Goal: Information Seeking & Learning: Learn about a topic

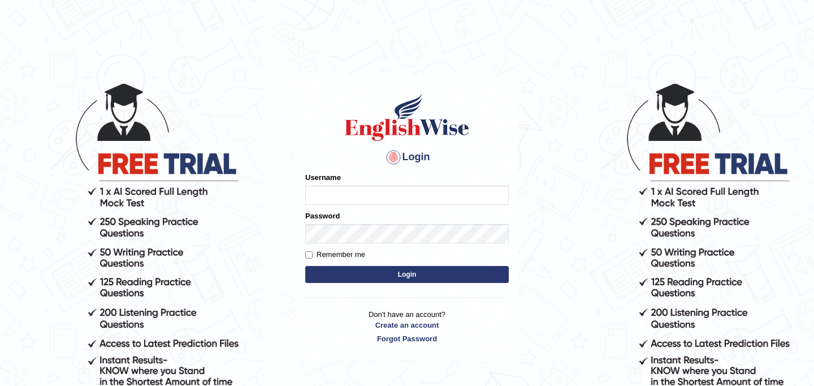
type input "najakter"
click at [404, 273] on button "Login" at bounding box center [407, 274] width 204 height 17
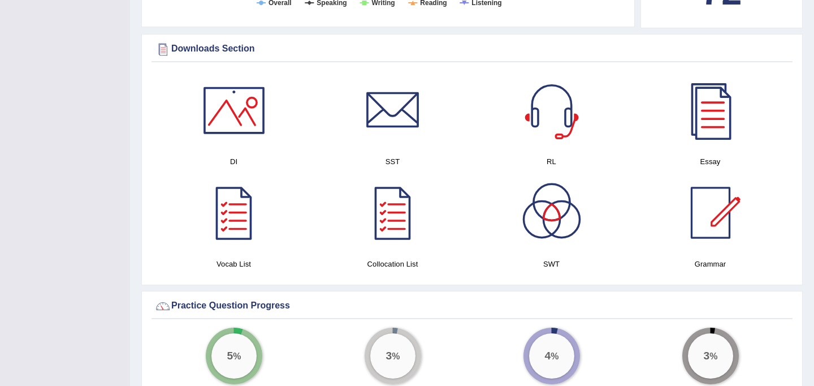
scroll to position [616, 0]
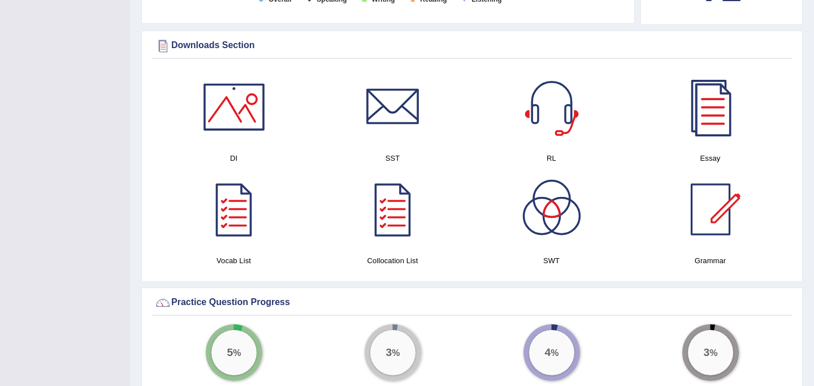
click at [704, 111] on div at bounding box center [710, 106] width 79 height 79
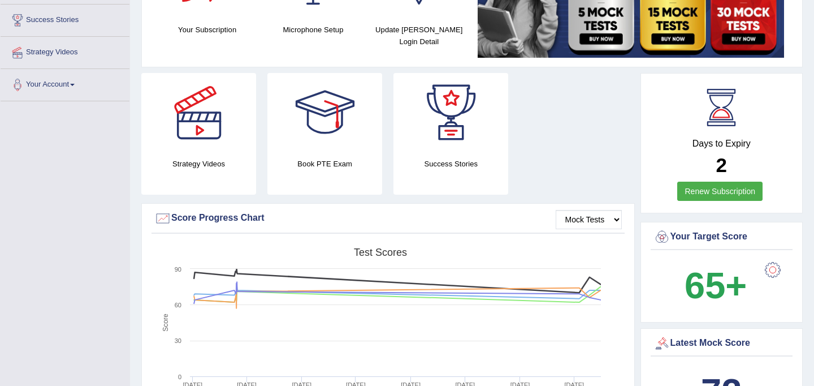
scroll to position [0, 0]
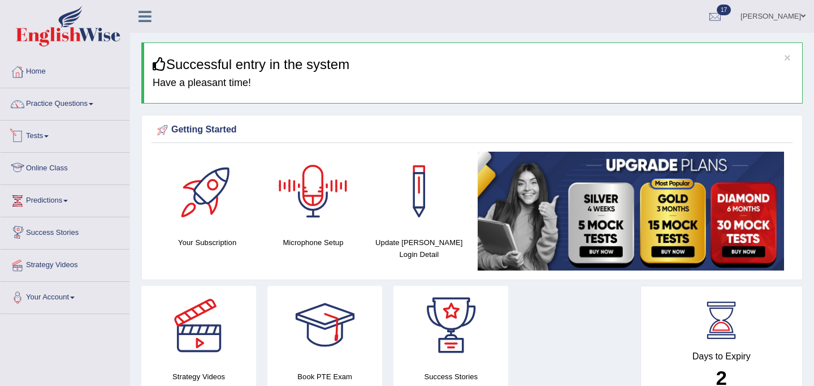
click at [40, 138] on link "Tests" at bounding box center [65, 134] width 129 height 28
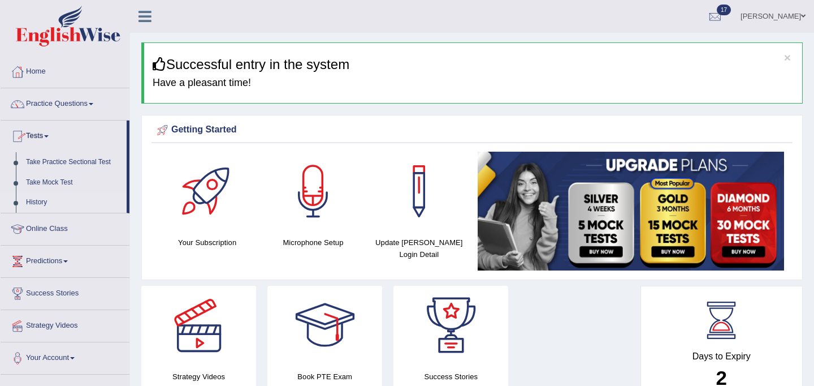
click at [49, 200] on link "History" at bounding box center [74, 202] width 106 height 20
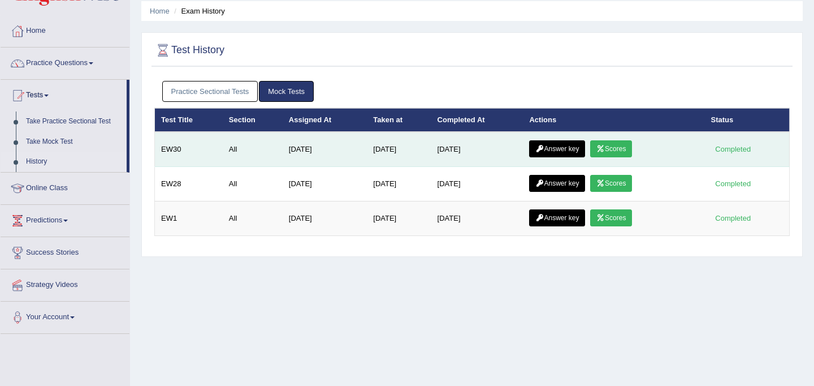
click at [570, 146] on link "Answer key" at bounding box center [557, 148] width 56 height 17
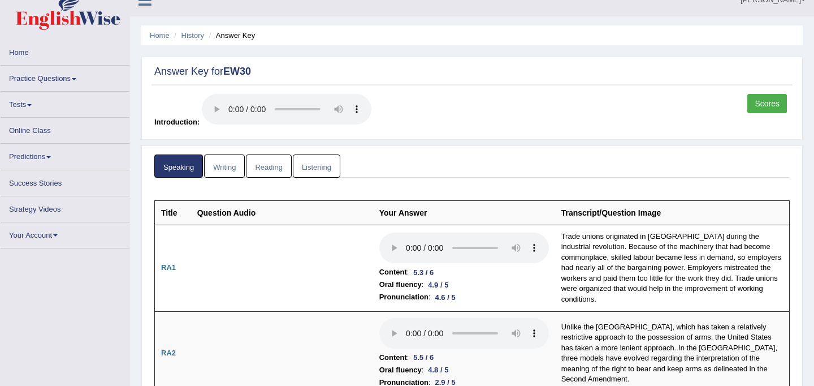
scroll to position [23, 0]
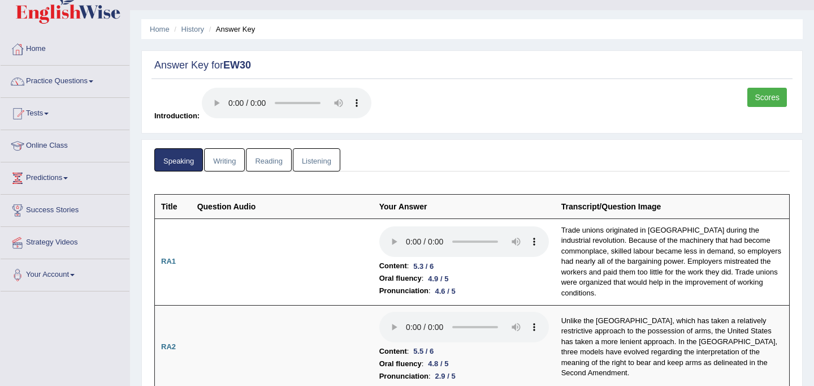
click at [233, 161] on link "Writing" at bounding box center [224, 159] width 41 height 23
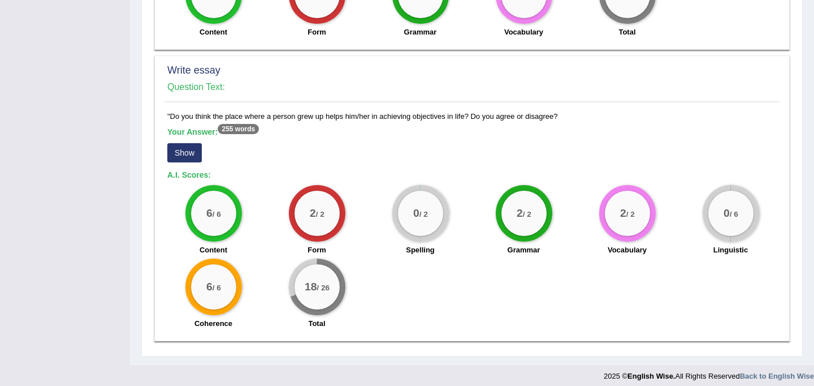
scroll to position [765, 0]
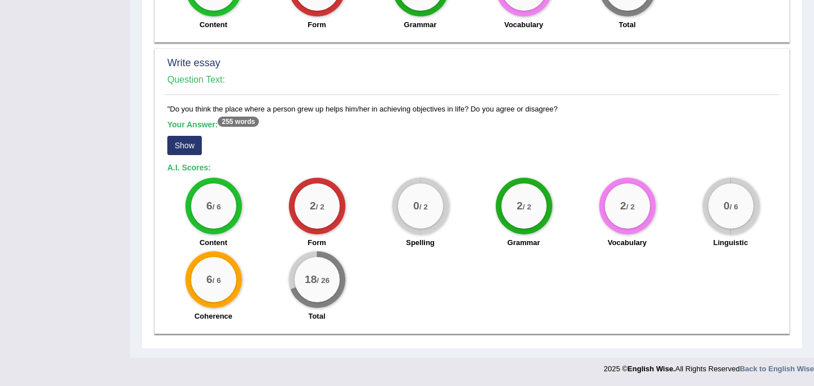
click at [189, 145] on button "Show" at bounding box center [184, 145] width 34 height 19
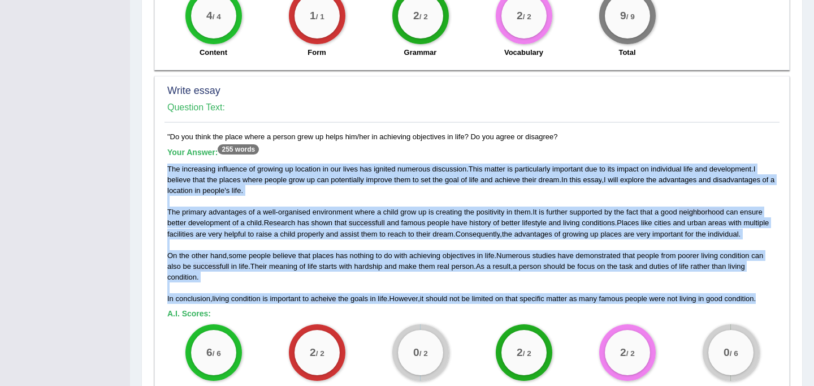
drag, startPoint x: 166, startPoint y: 166, endPoint x: 777, endPoint y: 314, distance: 628.4
click at [777, 314] on div ""Do you think the place where a person grew up helps him/her in achieving objec…" at bounding box center [471, 302] width 615 height 342
copy div "The increasing influence of growing up location in our lives has ignited numero…"
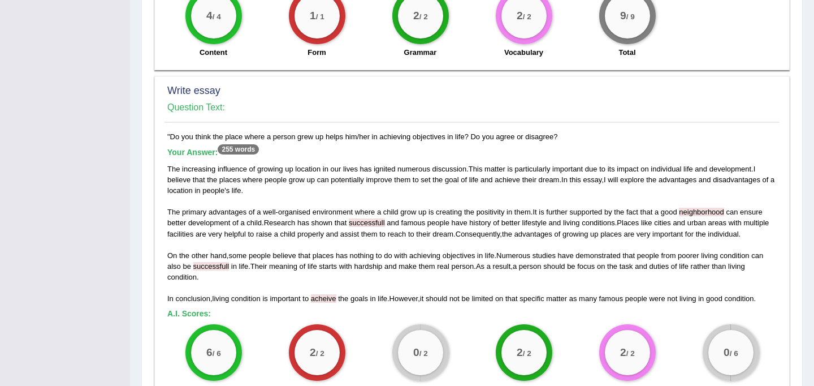
click at [352, 105] on h4 "Question Text:" at bounding box center [471, 107] width 609 height 10
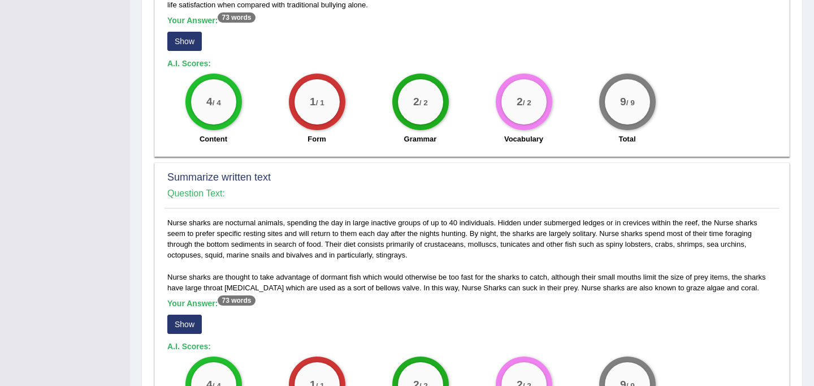
scroll to position [0, 0]
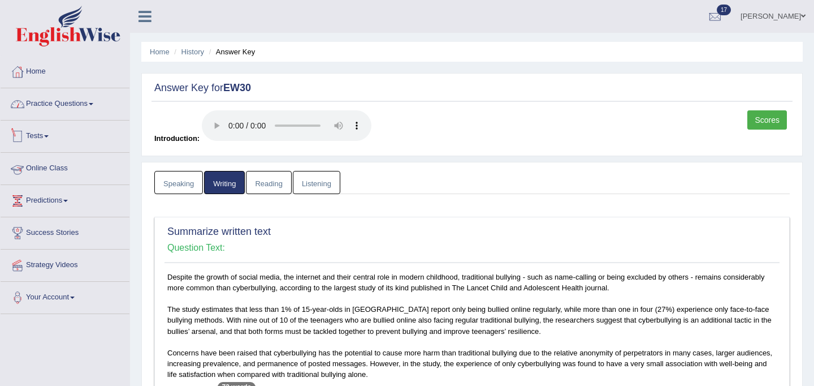
click at [49, 109] on link "Practice Questions" at bounding box center [65, 102] width 129 height 28
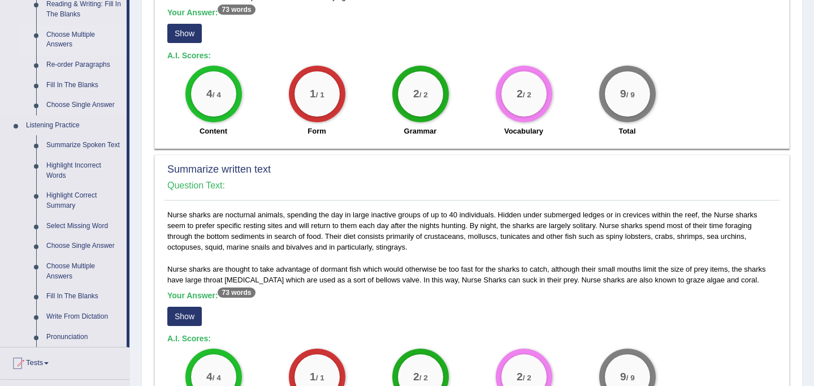
scroll to position [380, 0]
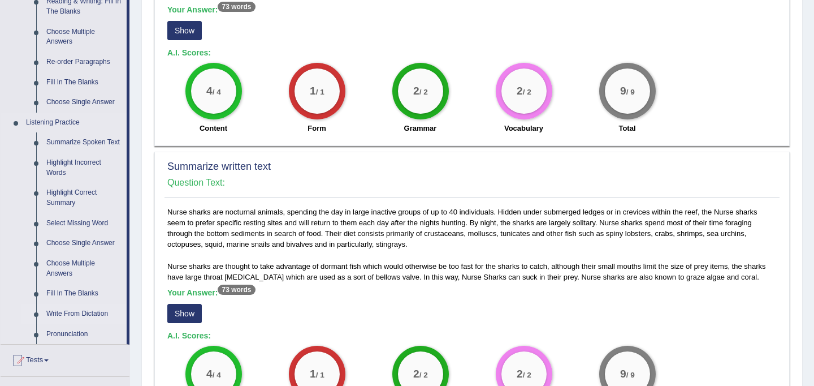
click at [86, 323] on link "Write From Dictation" at bounding box center [83, 314] width 85 height 20
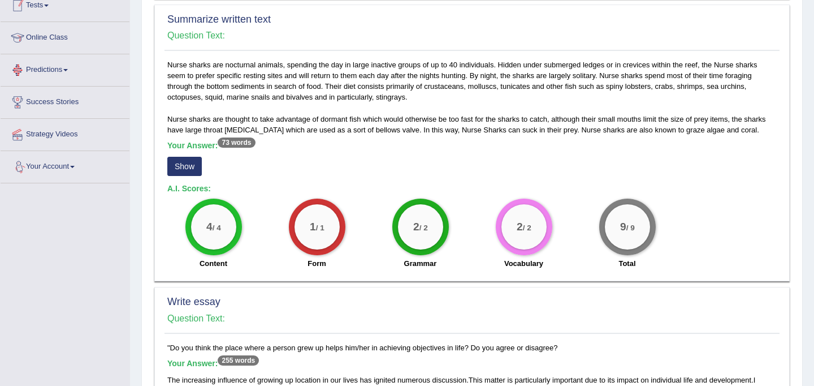
scroll to position [591, 0]
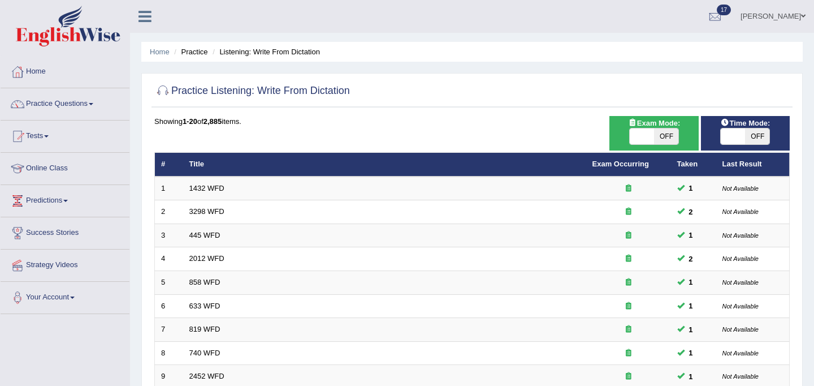
click at [632, 141] on span at bounding box center [642, 136] width 24 height 16
checkbox input "true"
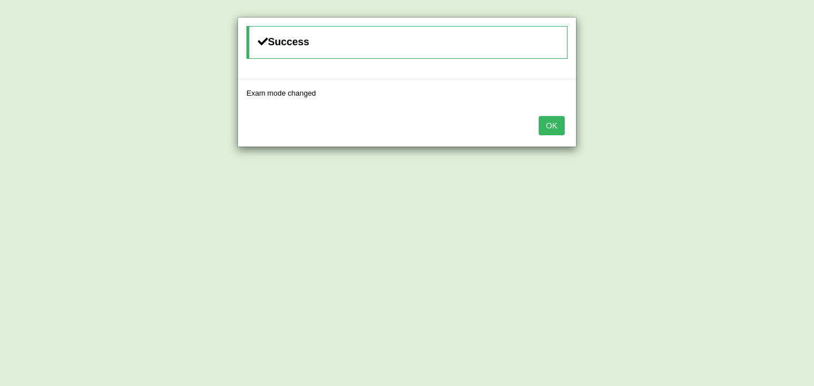
click at [556, 128] on button "OK" at bounding box center [552, 125] width 26 height 19
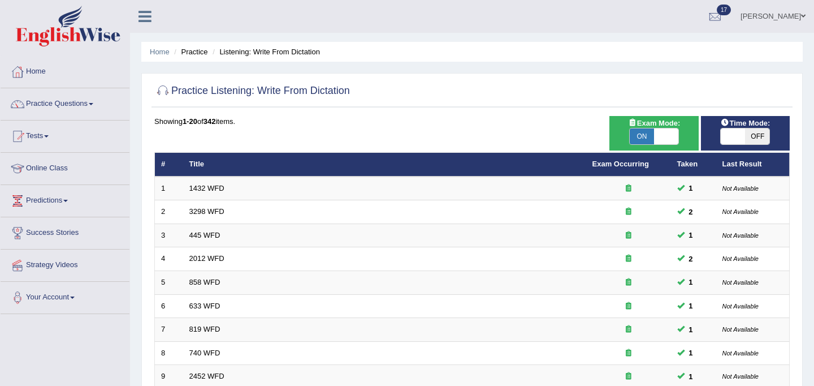
click at [738, 136] on span at bounding box center [733, 136] width 24 height 16
checkbox input "true"
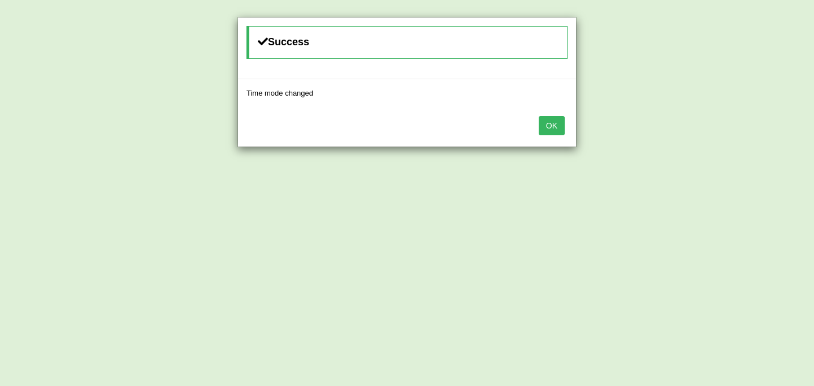
click at [553, 125] on button "OK" at bounding box center [552, 125] width 26 height 19
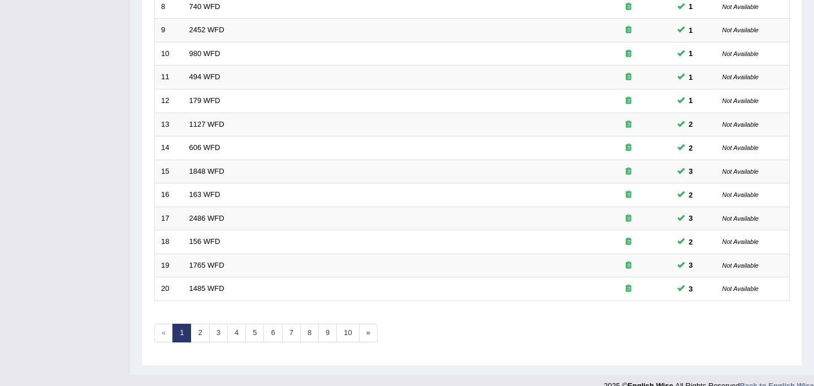
scroll to position [363, 0]
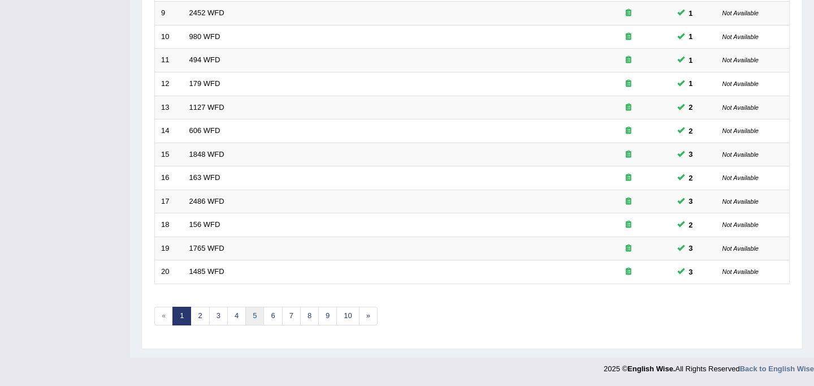
click at [254, 316] on link "5" at bounding box center [254, 315] width 19 height 19
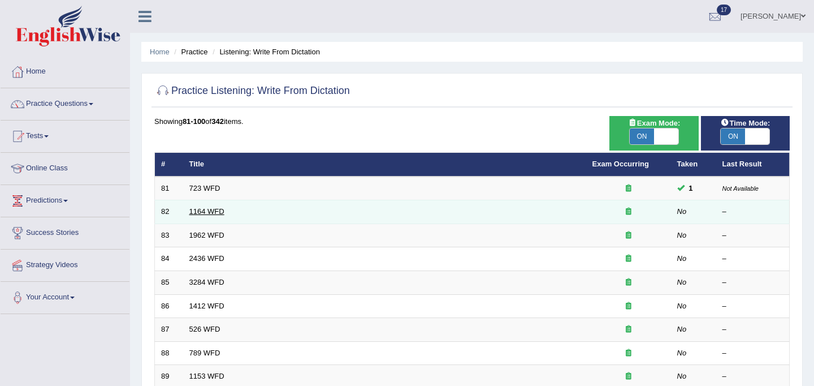
click at [206, 210] on link "1164 WFD" at bounding box center [206, 211] width 35 height 8
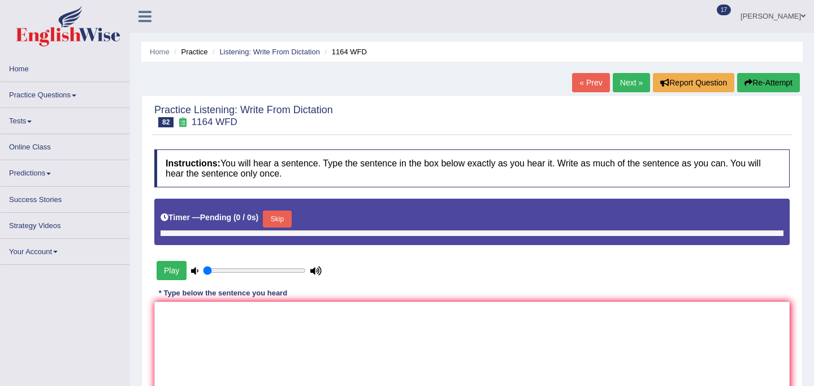
type input "1"
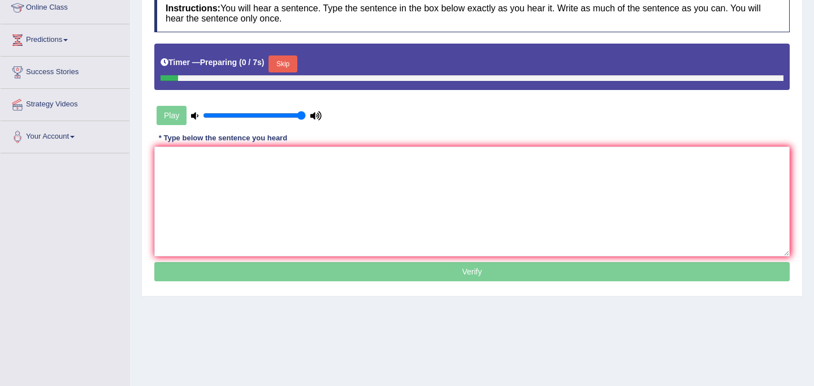
scroll to position [208, 0]
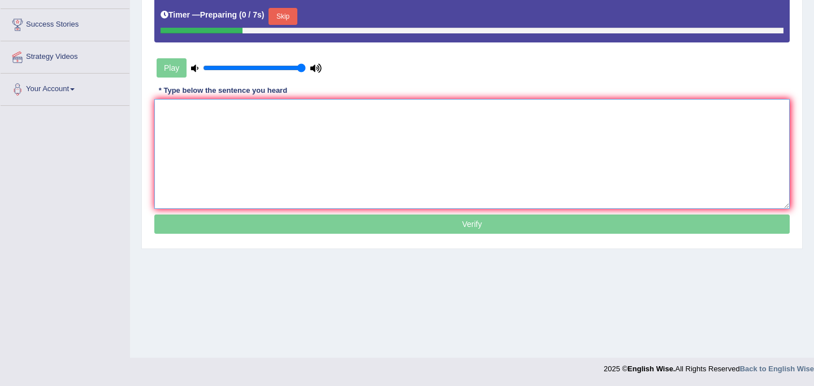
click at [220, 171] on textarea at bounding box center [471, 154] width 635 height 110
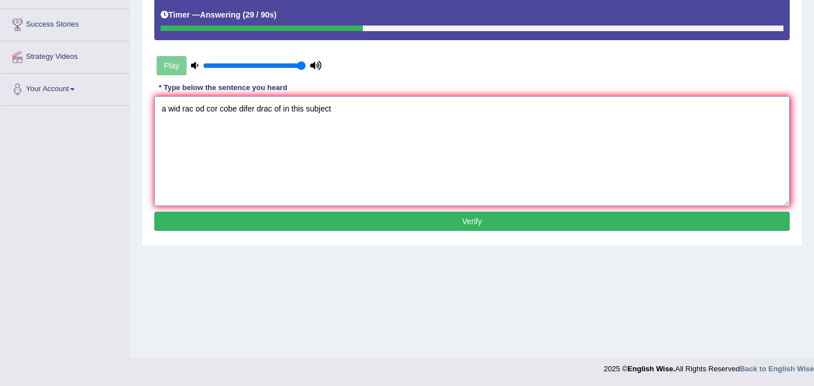
click at [167, 110] on textarea "a wid rac od cor cobe difer drac of in this subject" at bounding box center [471, 151] width 635 height 110
click at [180, 111] on textarea "A wid rac od cor cobe difer drac of in this subject" at bounding box center [471, 151] width 635 height 110
click at [198, 111] on textarea "A wide rac od cor cobe difer drac of in this subject" at bounding box center [471, 151] width 635 height 110
click at [227, 110] on textarea "A wide range of od cor cobe difer drac of in this subject" at bounding box center [471, 151] width 635 height 110
click at [230, 109] on textarea "A wide range of cor cobe difer drac of in this subject" at bounding box center [471, 151] width 635 height 110
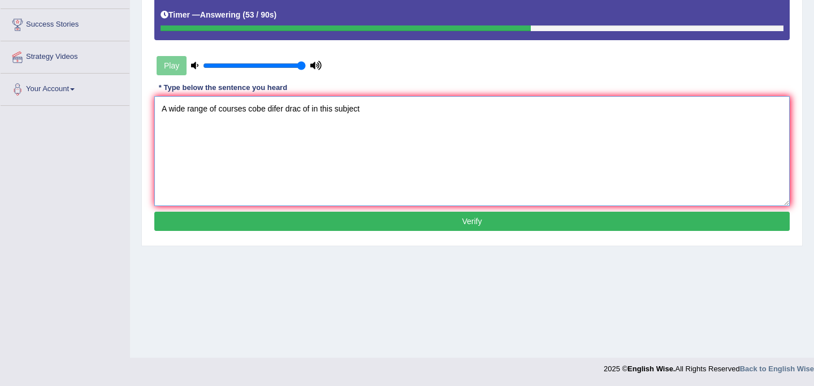
click at [265, 112] on textarea "A wide range of courses cobe difer drac of in this subject" at bounding box center [471, 151] width 635 height 110
click at [296, 109] on textarea "A wide range of courses covered difer drac of in this subject" at bounding box center [471, 151] width 635 height 110
click at [291, 109] on textarea "A wide range of courses covered diferent drac of in this subject" at bounding box center [471, 151] width 635 height 110
click at [289, 109] on textarea "A wide range of courses covered diferent drac of in this subject" at bounding box center [471, 151] width 635 height 110
click at [326, 110] on textarea "A wide range of courses covered different drac of in this subject" at bounding box center [471, 151] width 635 height 110
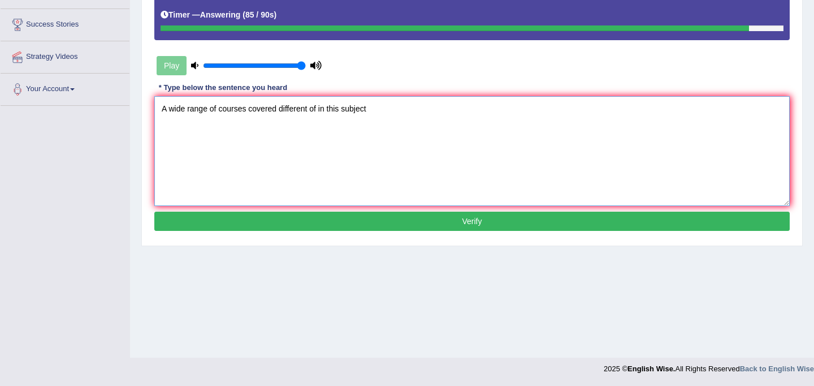
click at [376, 112] on textarea "A wide range of courses covered different of in this subject" at bounding box center [471, 151] width 635 height 110
type textarea "A wide range of courses covered different of in this subject."
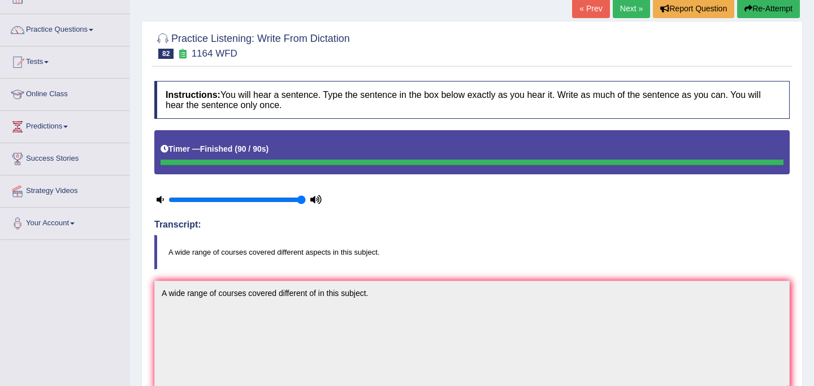
scroll to position [62, 0]
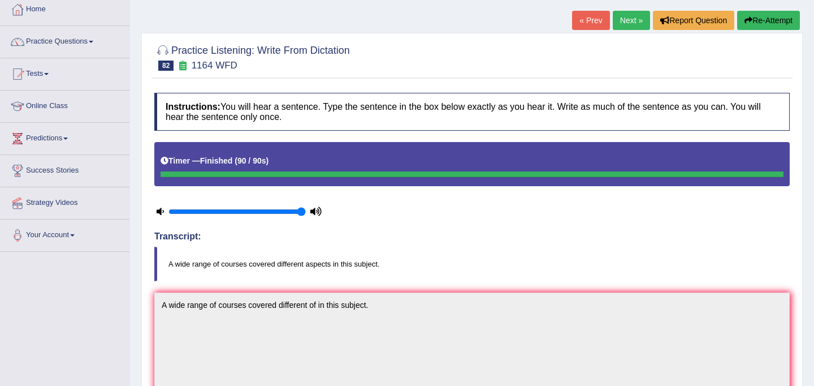
click at [621, 27] on link "Next »" at bounding box center [631, 20] width 37 height 19
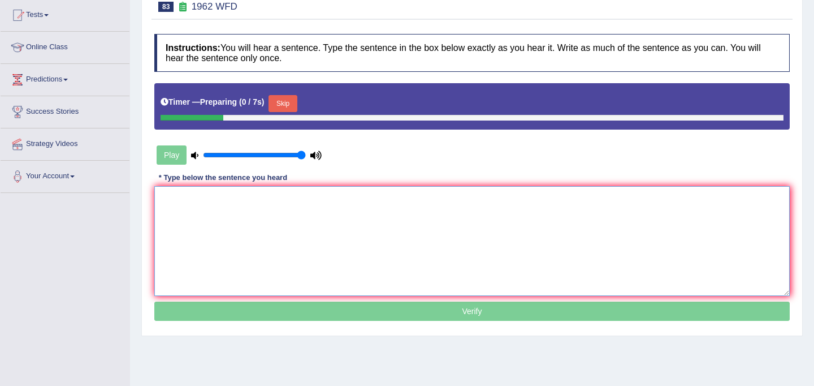
click at [430, 218] on textarea at bounding box center [471, 241] width 635 height 110
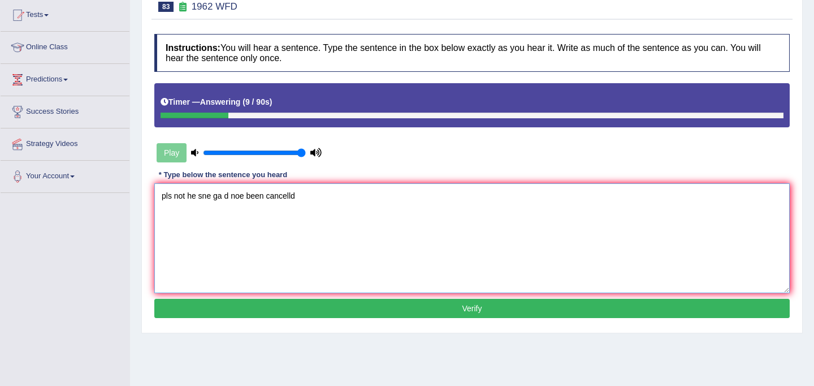
click at [170, 200] on textarea "pls not he sne ga d noe been cancelld" at bounding box center [471, 238] width 635 height 110
click at [171, 197] on textarea "pls not he sne ga d noe been cancelld" at bounding box center [471, 238] width 635 height 110
click at [198, 197] on textarea "Please not he sne ga d noe been cancelld" at bounding box center [471, 238] width 635 height 110
click at [222, 194] on textarea "Please note that he sne ga d noe been cancelld" at bounding box center [471, 238] width 635 height 110
click at [246, 198] on textarea "Please note that the sne ga d noe been cancelld" at bounding box center [471, 238] width 635 height 110
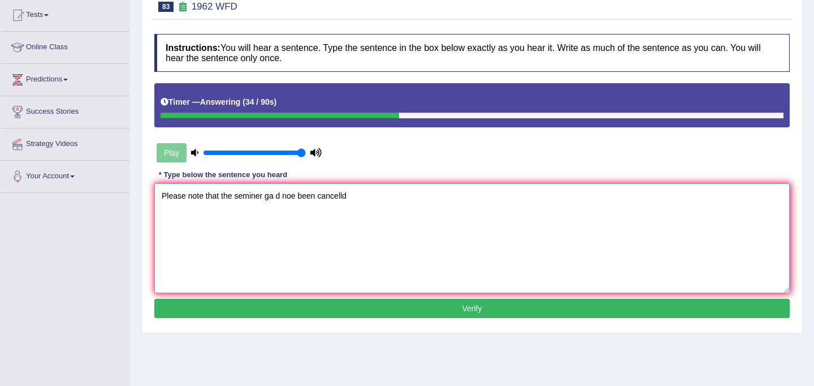
click at [272, 198] on textarea "Please note that the seminer ga d noe been cancelld" at bounding box center [471, 238] width 635 height 110
click at [283, 198] on textarea "Please note that the seminer has d noe been cancelld" at bounding box center [471, 238] width 635 height 110
click at [293, 197] on textarea "Please note that the seminer has noe been cancelld" at bounding box center [471, 238] width 635 height 110
click at [340, 197] on textarea "Please note that the seminer has not been cancelld" at bounding box center [471, 238] width 635 height 110
click at [352, 198] on textarea "Please note that the seminer has not been cancelled" at bounding box center [471, 238] width 635 height 110
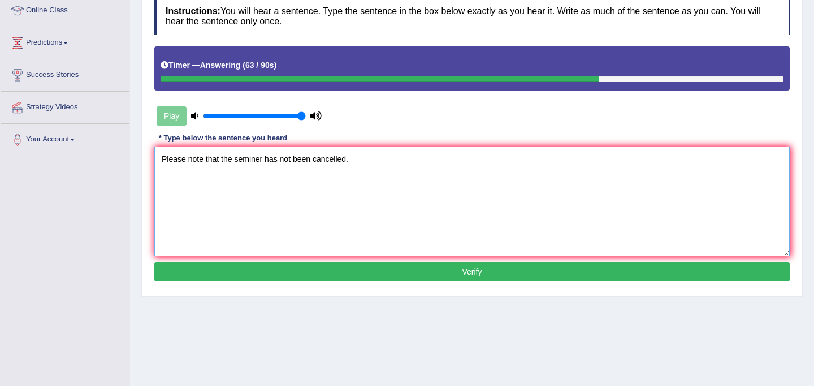
scroll to position [170, 0]
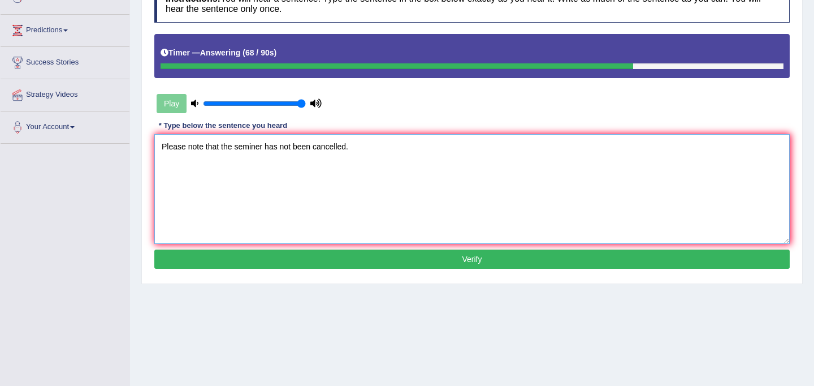
type textarea "Please note that the seminer has not been cancelled."
click at [470, 260] on button "Verify" at bounding box center [471, 258] width 635 height 19
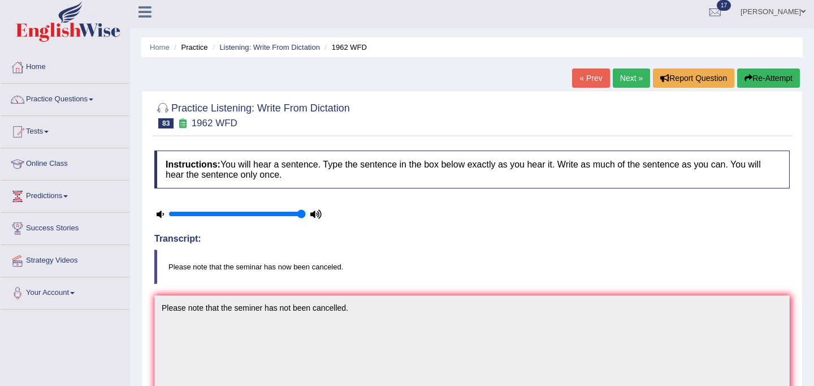
scroll to position [0, 0]
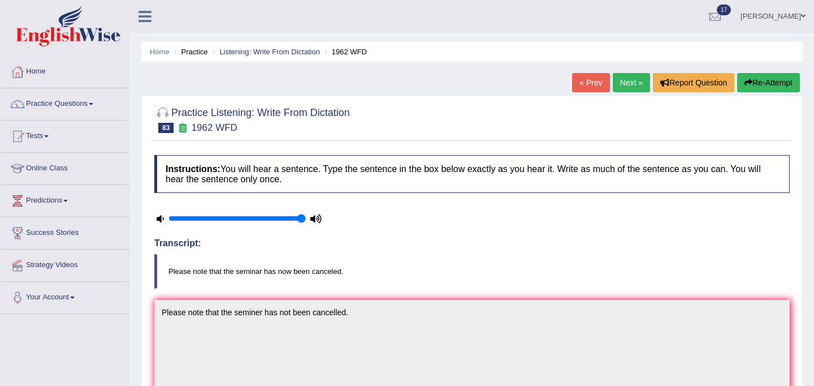
click at [618, 87] on link "Next »" at bounding box center [631, 82] width 37 height 19
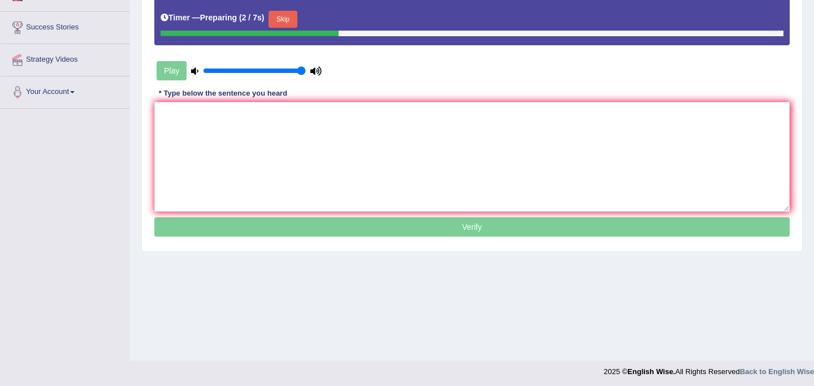
scroll to position [208, 0]
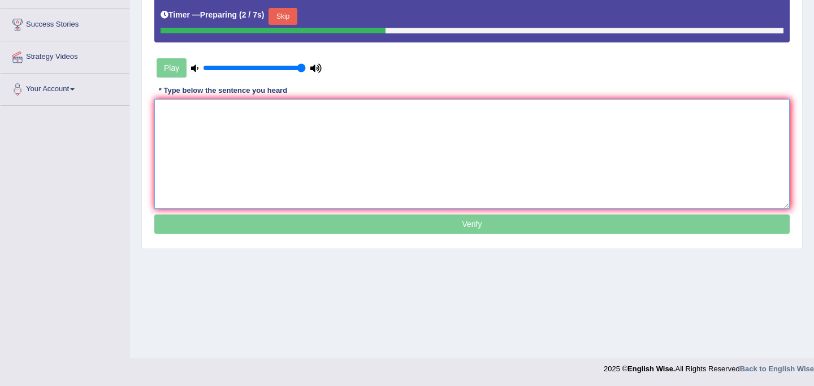
click at [326, 150] on textarea at bounding box center [471, 154] width 635 height 110
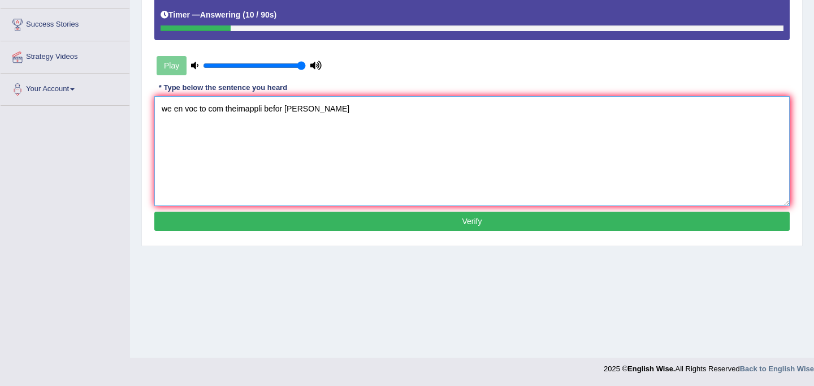
click at [172, 111] on textarea "we en voc to com theirnappli befor theri daline" at bounding box center [471, 151] width 635 height 110
click at [181, 112] on textarea "We en voc to com theirnappli befor theri daline" at bounding box center [471, 151] width 635 height 110
click at [226, 114] on textarea "We encourage voc to com theirnappli befor theri daline" at bounding box center [471, 151] width 635 height 110
click at [272, 111] on textarea "We encourage students to com theirnappli befor theri daline" at bounding box center [471, 151] width 635 height 110
click at [308, 111] on textarea "We encourage students to complete theirnappli befor theri daline" at bounding box center [471, 151] width 635 height 110
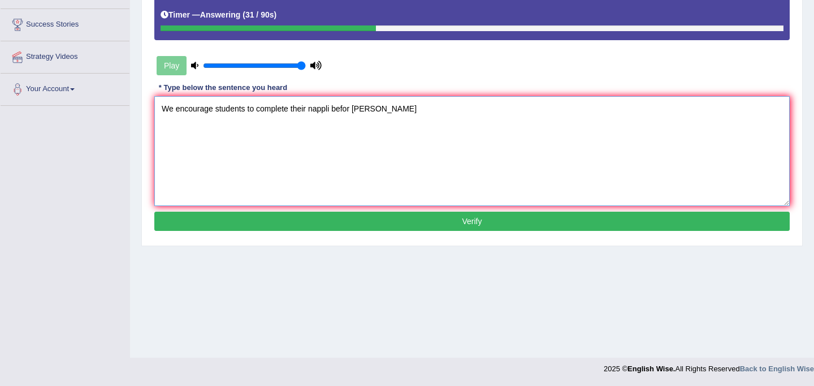
click at [330, 112] on textarea "We encourage students to complete their nappli befor theri daline" at bounding box center [471, 151] width 635 height 110
click at [414, 111] on textarea "We encourage students to complete their applications application befor theri da…" at bounding box center [471, 151] width 635 height 110
click at [436, 111] on textarea "We encourage students to complete their applications application before theri d…" at bounding box center [471, 151] width 635 height 110
click at [462, 111] on textarea "We encourage students to complete their applications application before their d…" at bounding box center [471, 151] width 635 height 110
click at [246, 112] on textarea "We encourage students to complete their applications application before their d…" at bounding box center [471, 151] width 635 height 110
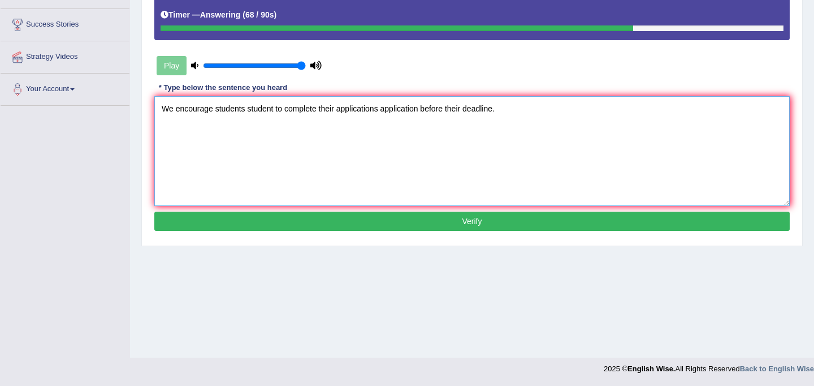
type textarea "We encourage students student to complete their applications application before…"
click at [492, 227] on button "Verify" at bounding box center [471, 220] width 635 height 19
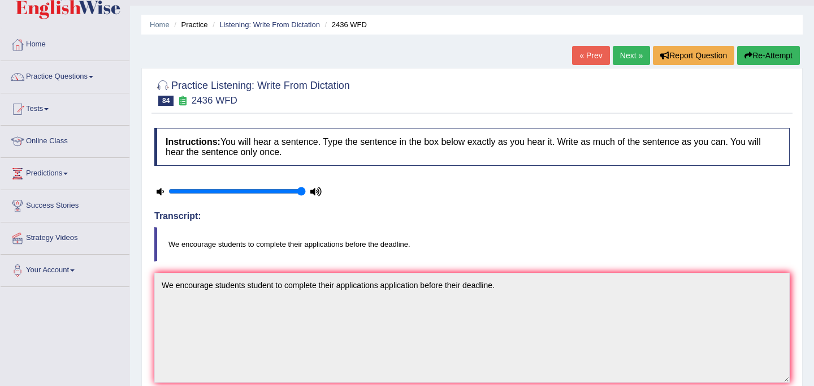
scroll to position [0, 0]
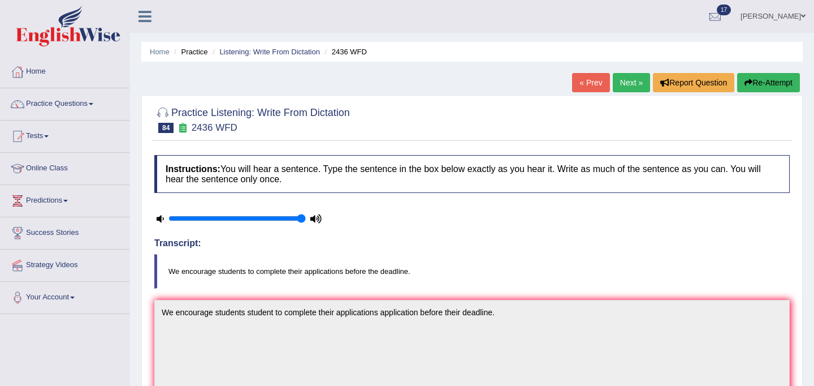
click at [622, 83] on link "Next »" at bounding box center [631, 82] width 37 height 19
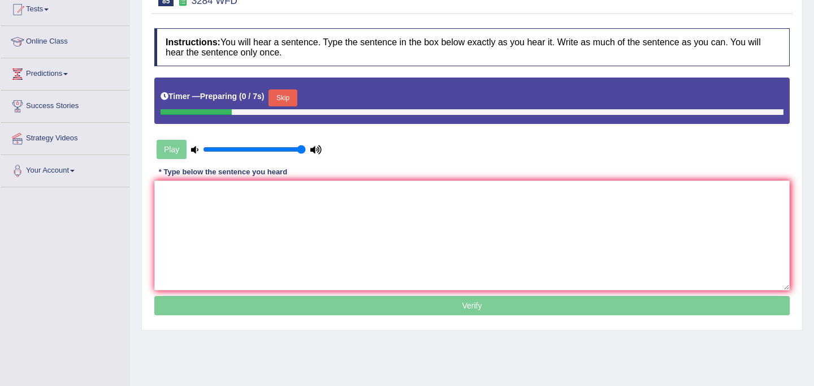
scroll to position [208, 0]
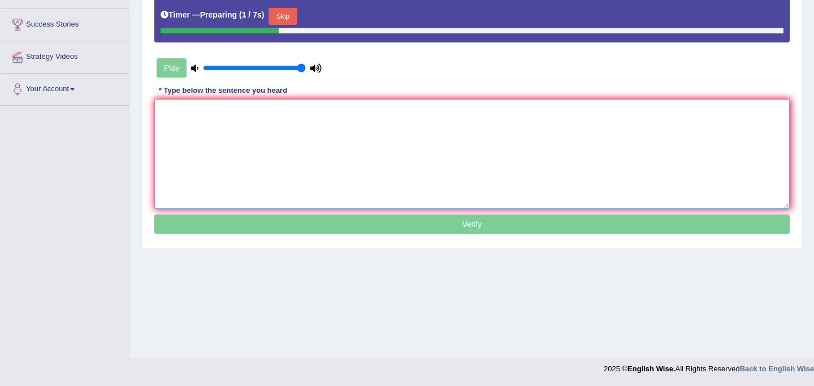
click at [402, 158] on textarea at bounding box center [471, 154] width 635 height 110
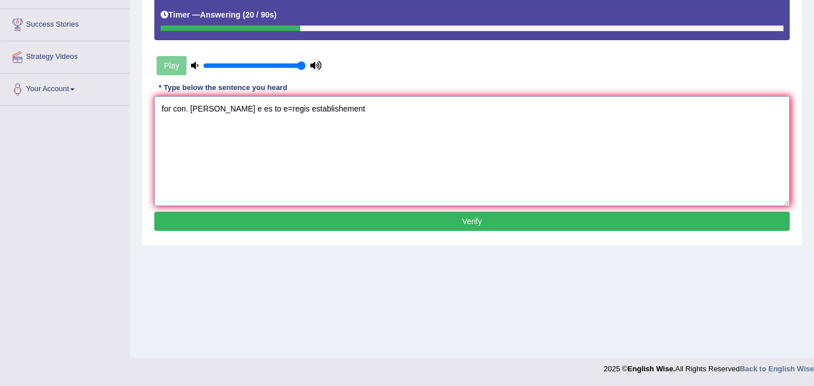
click at [170, 111] on textarea "for con. [PERSON_NAME] e es to e=regis establishement" at bounding box center [471, 151] width 635 height 110
click at [228, 110] on textarea "Formal former con. [PERSON_NAME] e es to e=regis establishement" at bounding box center [471, 151] width 635 height 110
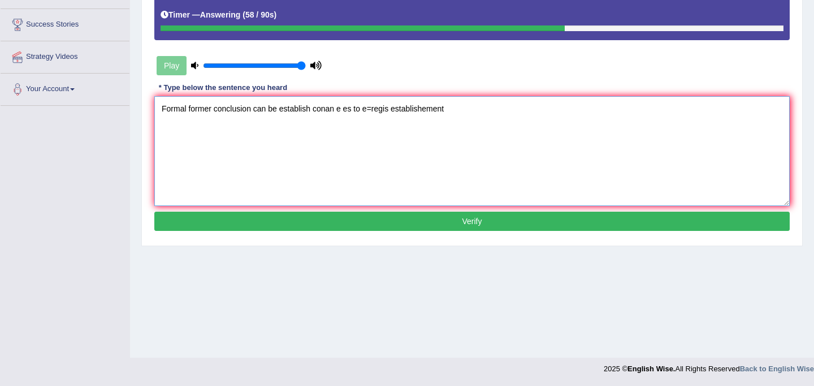
drag, startPoint x: 353, startPoint y: 112, endPoint x: 313, endPoint y: 110, distance: 39.6
click at [313, 110] on textarea "Formal former conclusion can be establish conan e es to e=regis establishement" at bounding box center [471, 151] width 635 height 110
click at [359, 112] on textarea "Formal former conclusion can be establish through to e=regis establishement" at bounding box center [471, 151] width 635 height 110
click at [361, 112] on textarea "Formal former conclusion can be establish through to e=regis establishement" at bounding box center [471, 151] width 635 height 110
click at [382, 110] on textarea "Formal former conclusion can be establish through to the regis establishement" at bounding box center [471, 151] width 635 height 110
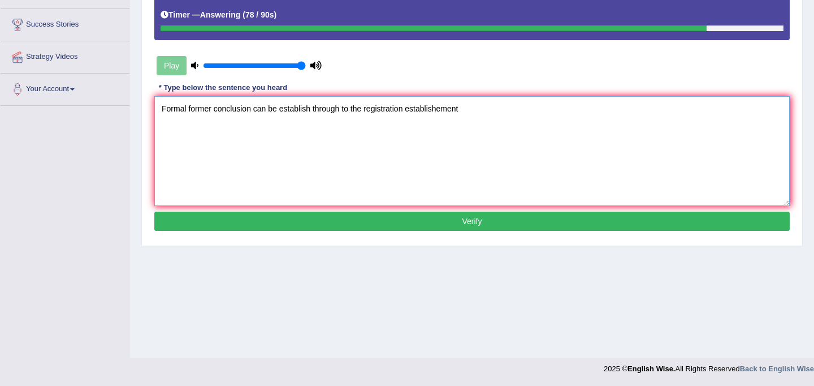
click at [462, 111] on textarea "Formal former conclusion can be establish through to the registration establish…" at bounding box center [471, 151] width 635 height 110
click at [443, 112] on textarea "Formal former conclusion can be establish through to the registration establish…" at bounding box center [471, 151] width 635 height 110
click at [463, 115] on textarea "Formal former conclusion can be establish through to the registration establish…" at bounding box center [471, 151] width 635 height 110
type textarea "Formal former conclusion can be establish through to the registration establish…"
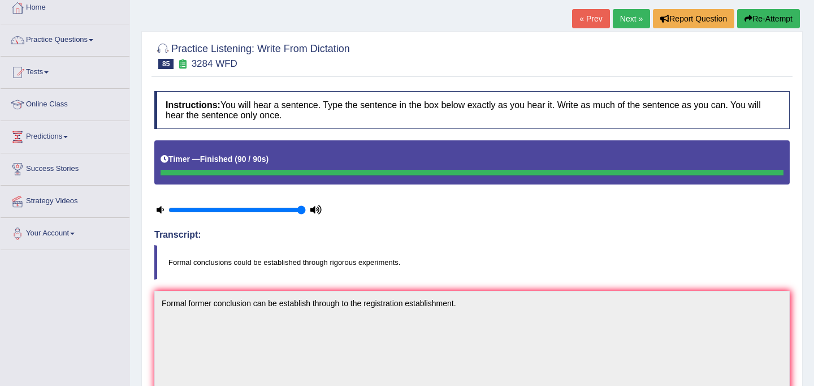
scroll to position [0, 0]
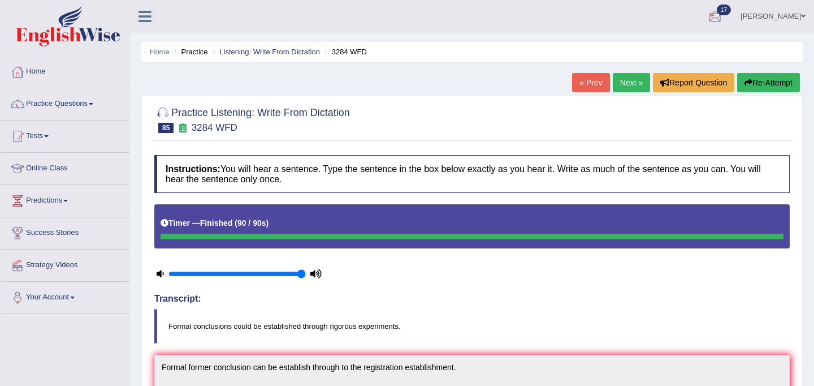
click at [749, 85] on button "Re-Attempt" at bounding box center [768, 82] width 63 height 19
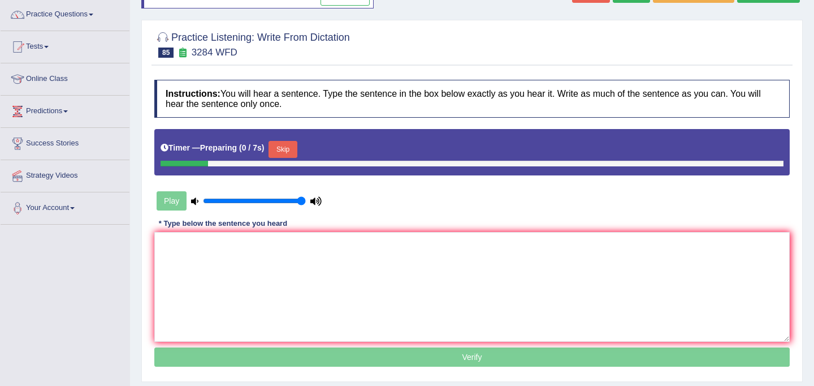
scroll to position [89, 0]
click at [287, 148] on button "Skip" at bounding box center [283, 149] width 28 height 17
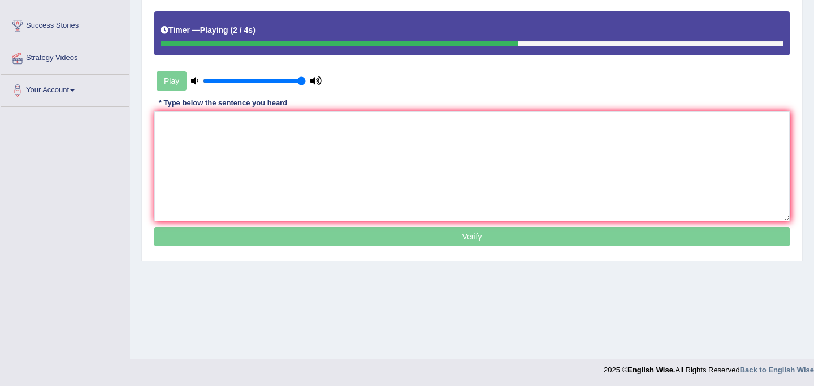
scroll to position [208, 0]
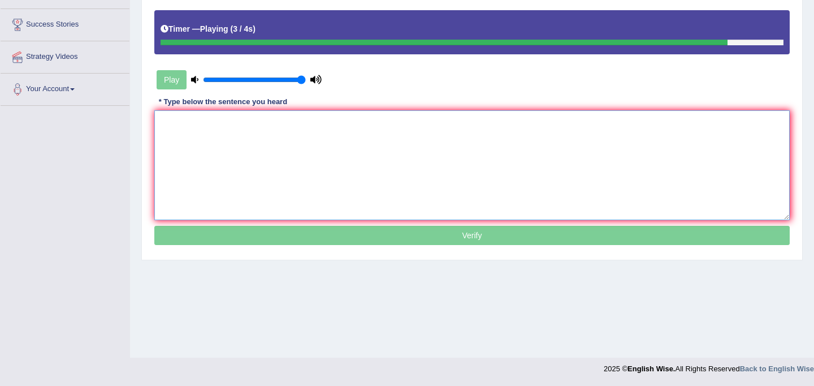
click at [237, 191] on textarea at bounding box center [471, 165] width 635 height 110
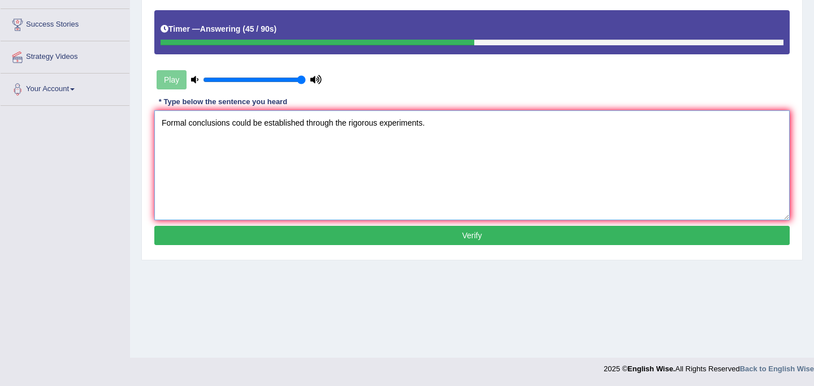
type textarea "Formal conclusions could be established through the rigorous experiments."
click at [427, 238] on button "Verify" at bounding box center [471, 235] width 635 height 19
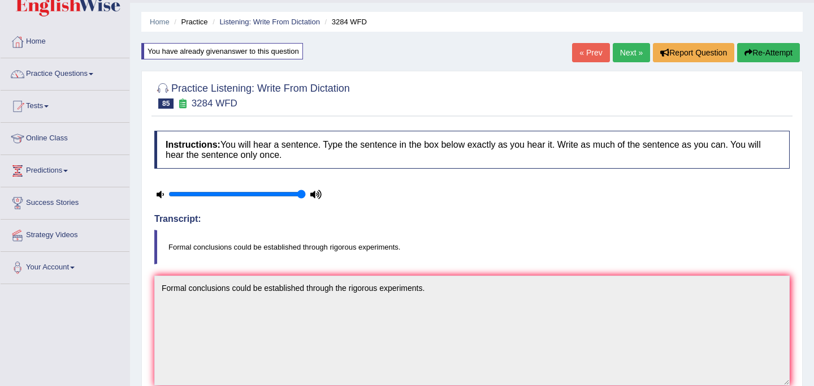
scroll to position [12, 0]
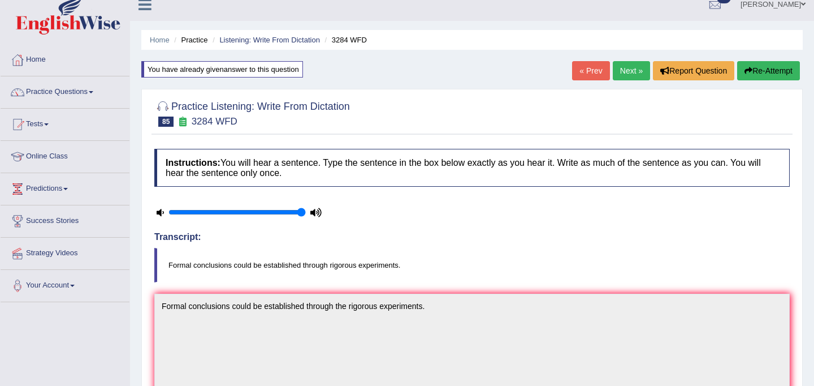
click at [618, 63] on link "Next »" at bounding box center [631, 70] width 37 height 19
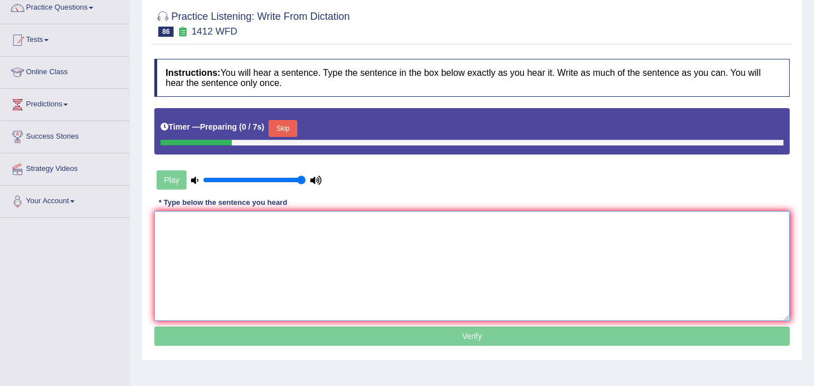
click at [364, 264] on textarea at bounding box center [471, 266] width 635 height 110
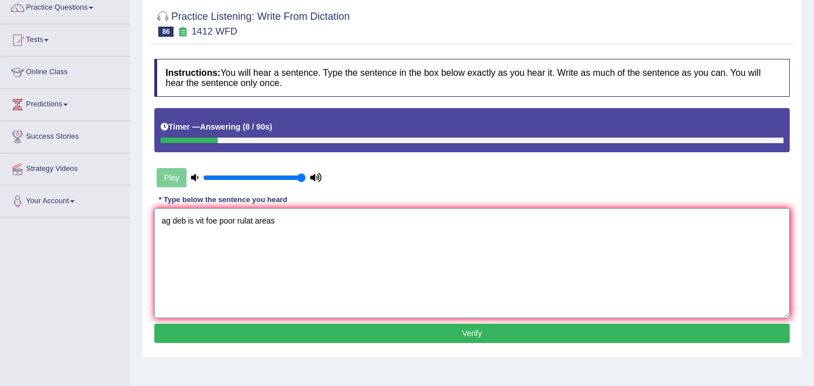
click at [171, 226] on textarea "ag deb is vit foe poor rulat areas" at bounding box center [471, 263] width 635 height 110
click at [217, 223] on textarea "Agricultural deb is vit foe poor rulat areas" at bounding box center [471, 263] width 635 height 110
click at [267, 224] on textarea "Agricultural development is vit foe poor rulat areas" at bounding box center [471, 263] width 635 height 110
click at [288, 222] on textarea "Agricultural development is vital foe poor rulat areas" at bounding box center [471, 263] width 635 height 110
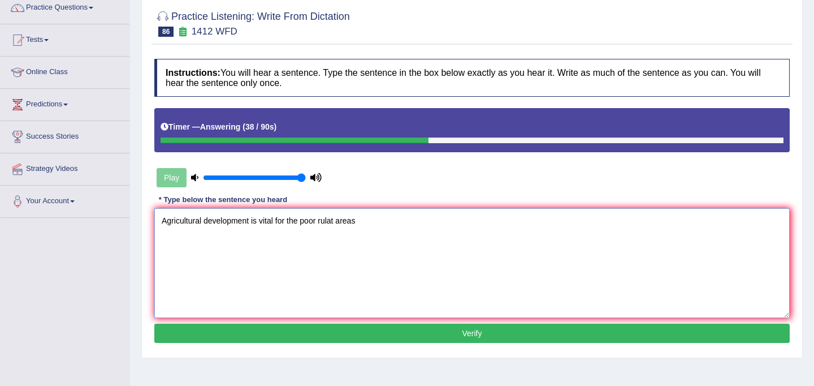
click at [336, 225] on textarea "Agricultural development is vital for the poor rulat areas" at bounding box center [471, 263] width 635 height 110
click at [358, 223] on textarea "Agricultural development is vital for the poor rural areas" at bounding box center [471, 263] width 635 height 110
click at [318, 223] on textarea "Agricultural development is vital for the poor rural areas." at bounding box center [471, 263] width 635 height 110
click at [386, 224] on textarea "Agricultural development is vital for the poor poorer rural areas." at bounding box center [471, 263] width 635 height 110
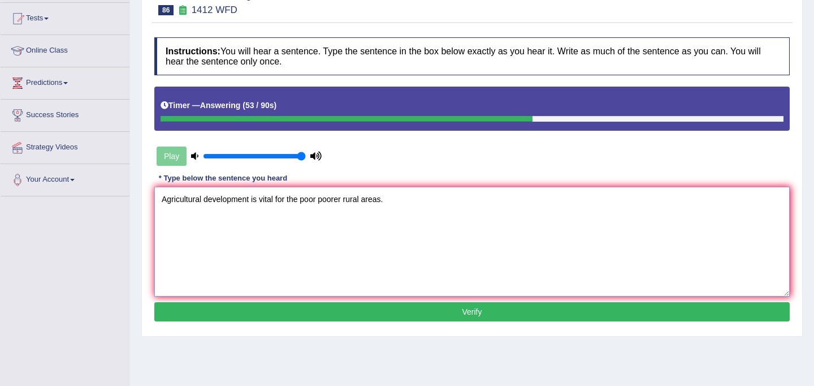
scroll to position [118, 0]
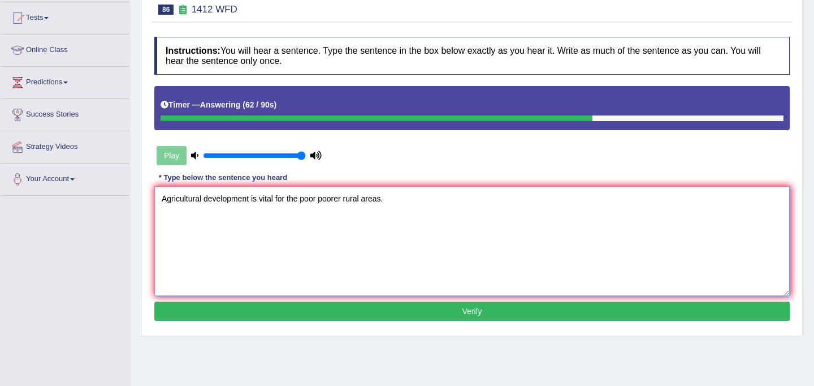
type textarea "Agricultural development is vital for the poor poorer rural areas."
click at [418, 314] on button "Verify" at bounding box center [471, 310] width 635 height 19
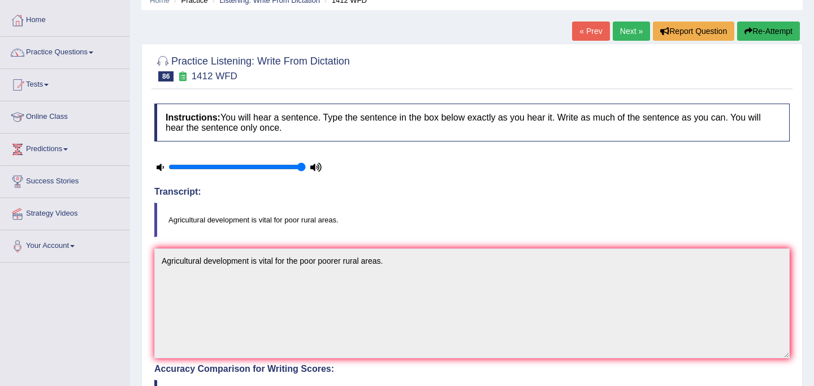
scroll to position [0, 0]
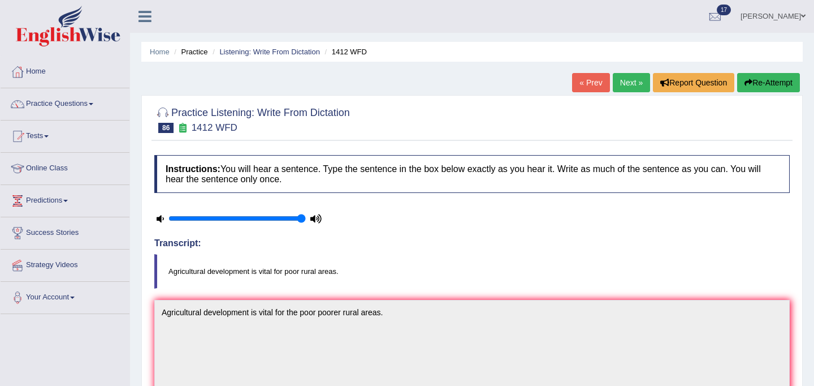
click at [628, 83] on link "Next »" at bounding box center [631, 82] width 37 height 19
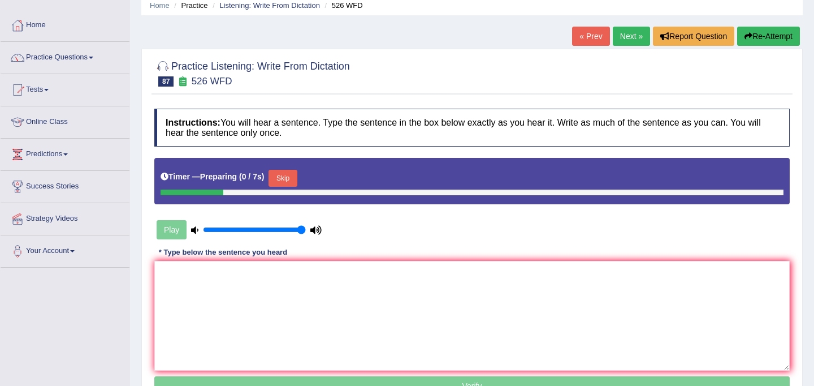
scroll to position [83, 0]
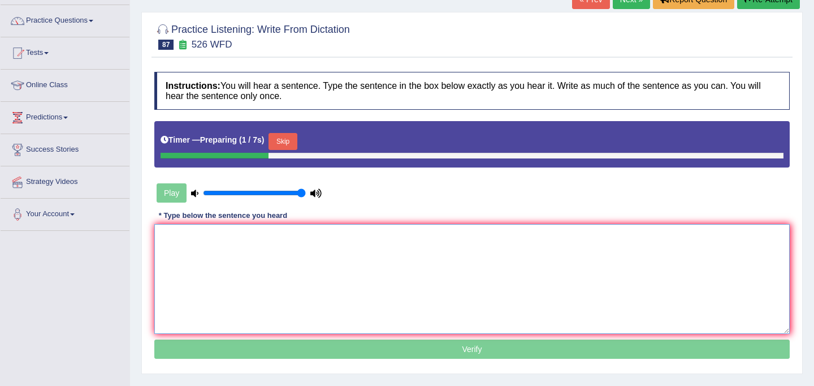
click at [386, 279] on textarea at bounding box center [471, 279] width 635 height 110
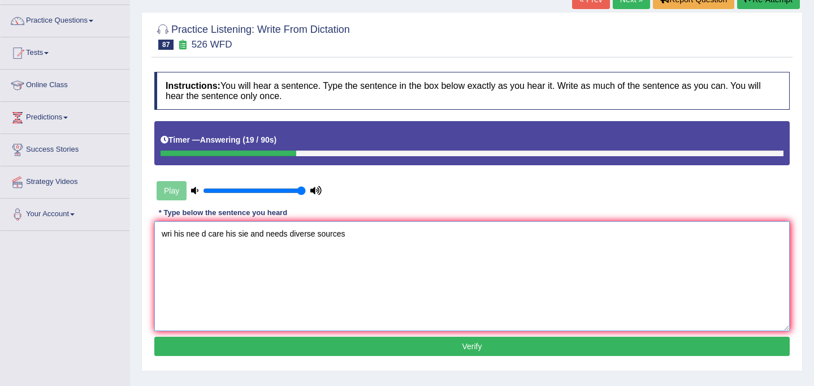
click at [172, 237] on textarea "wri his nee d care his sie and needs diverse sources" at bounding box center [471, 276] width 635 height 110
click at [200, 237] on textarea "Writting his nee d care his sie and needs diverse sources" at bounding box center [471, 276] width 635 height 110
click at [232, 235] on textarea "Writting history nee d care his sie and needs diverse sources" at bounding box center [471, 276] width 635 height 110
click at [238, 236] on textarea "Writting history need care his sie and needs diverse sources" at bounding box center [471, 276] width 635 height 110
click at [281, 235] on textarea "Writting history need needs a care his sie and needs diverse sources" at bounding box center [471, 276] width 635 height 110
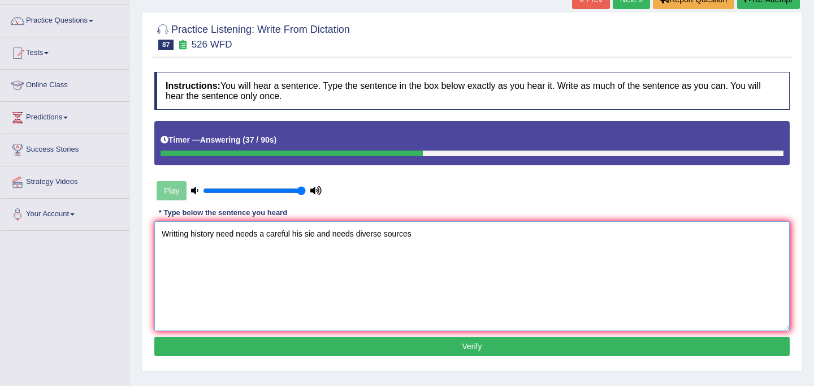
click at [302, 238] on textarea "Writting history need needs a careful his sie and needs diverse sources" at bounding box center [471, 276] width 635 height 110
click at [329, 237] on textarea "Writting history need needs a careful history sie and needs diverse sources" at bounding box center [471, 276] width 635 height 110
click at [389, 239] on textarea "Writting history need needs a careful history selection and needs diverse sourc…" at bounding box center [471, 276] width 635 height 110
click at [423, 238] on textarea "Writting history need needs a careful history selection and diverse sources" at bounding box center [471, 276] width 635 height 110
click at [176, 236] on textarea "Writting history need needs a careful history selection and diverse sources." at bounding box center [471, 276] width 635 height 110
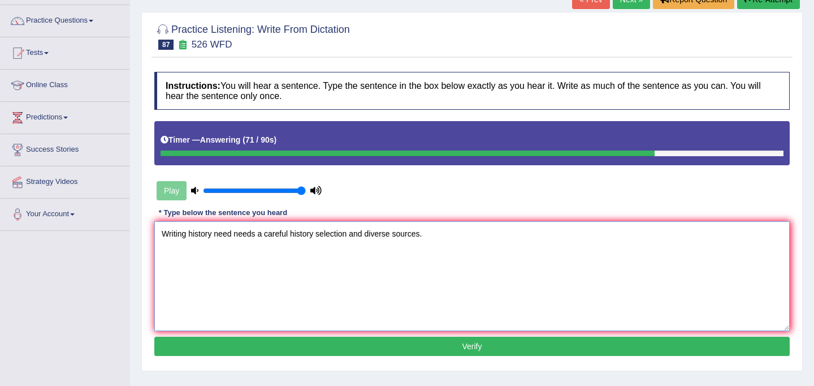
click at [444, 248] on textarea "Writing history need needs a careful history selection and diverse sources." at bounding box center [471, 276] width 635 height 110
click at [313, 238] on textarea "Writing history need needs a careful history selection and diverse sources." at bounding box center [471, 276] width 635 height 110
click textarea "Writing history need needs a careful history story selection and diverse source…"
click textarea "Writing history need needs a careful history story selection and from diverse s…"
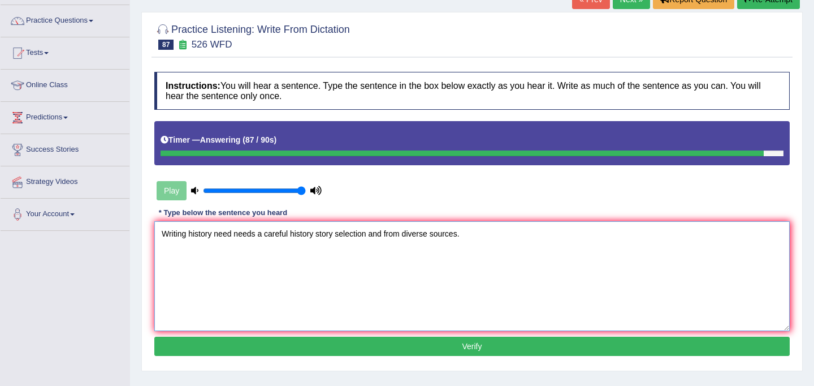
type textarea "Writing history need needs a careful history story selection and from diverse s…"
click button "Verify"
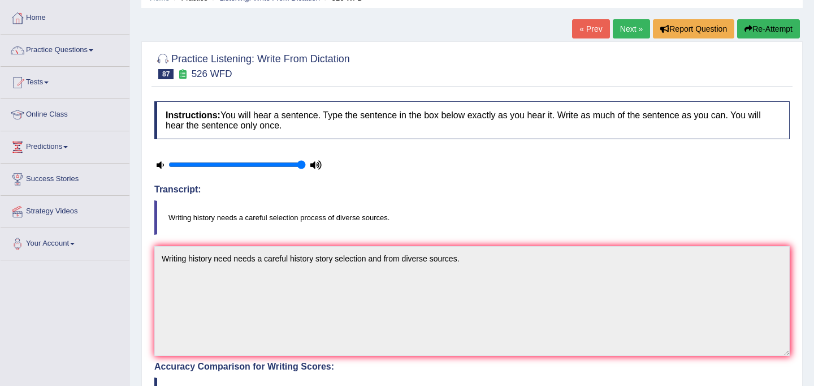
scroll to position [0, 0]
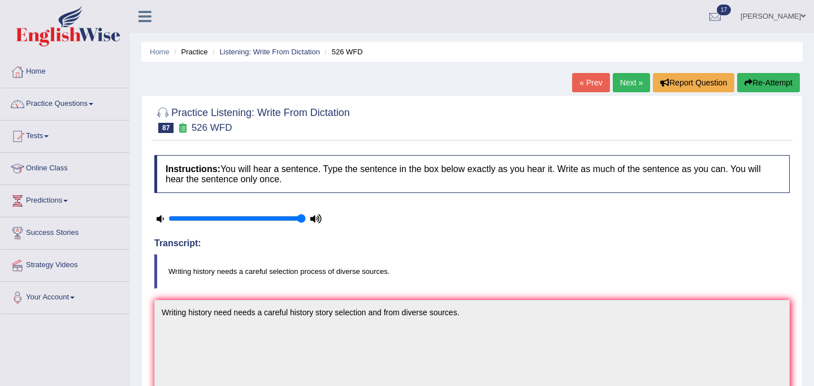
click link "Next »"
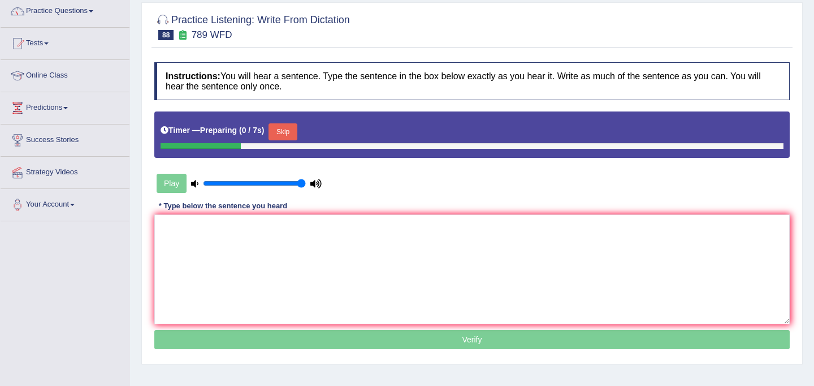
scroll to position [132, 0]
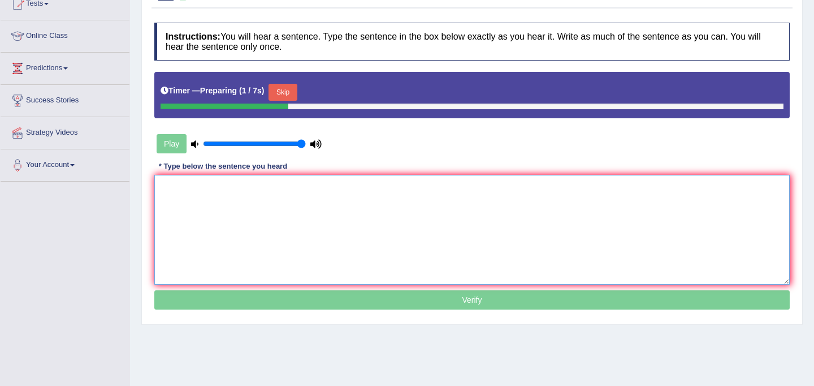
click at [348, 240] on textarea at bounding box center [471, 230] width 635 height 110
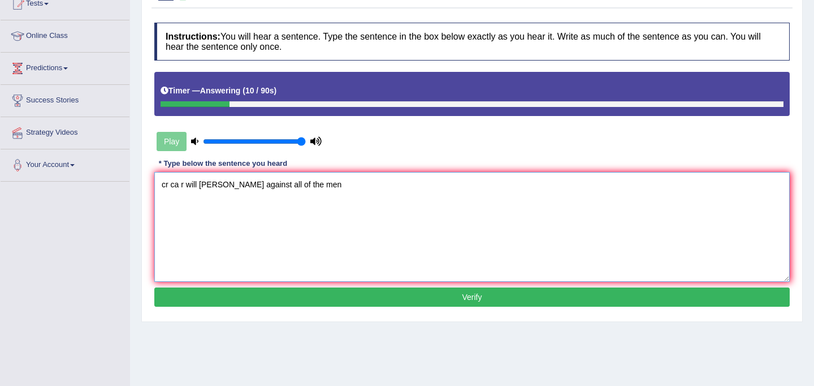
click at [169, 190] on textarea "cr ca r will [PERSON_NAME] against all of the men" at bounding box center [471, 227] width 635 height 110
click at [196, 188] on textarea "Criminal ca r will [PERSON_NAME] against all of the men" at bounding box center [471, 227] width 635 height 110
click at [206, 186] on textarea "Criminal cha r will [PERSON_NAME] against all of the men" at bounding box center [471, 227] width 635 height 110
click at [228, 188] on textarea "Criminal charges r will [PERSON_NAME] against all of the men" at bounding box center [471, 227] width 635 height 110
click at [236, 187] on textarea "Criminal charges will [PERSON_NAME] against all of the men" at bounding box center [471, 227] width 635 height 110
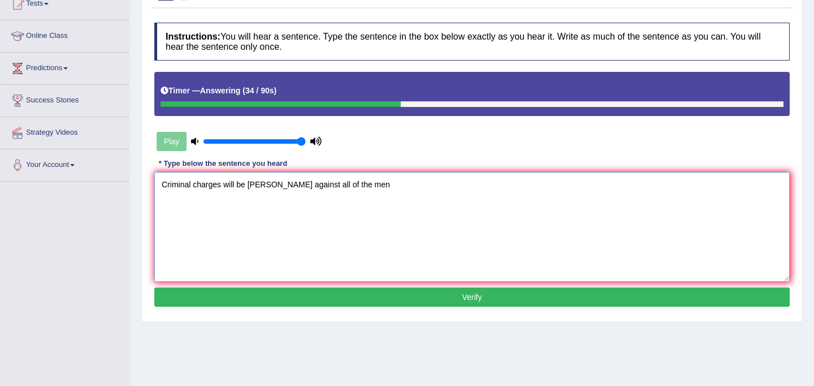
click at [274, 188] on textarea "Criminal charges will be [PERSON_NAME] against all of the men" at bounding box center [471, 227] width 635 height 110
click at [355, 187] on textarea "Criminal charges will be brought against all of the men" at bounding box center [471, 227] width 635 height 110
type textarea "Criminal charges will be brought against all of the men man."
click at [403, 293] on button "Verify" at bounding box center [471, 296] width 635 height 19
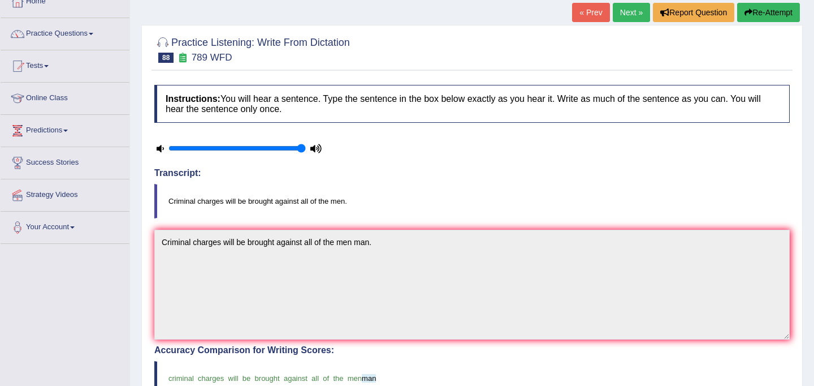
scroll to position [46, 0]
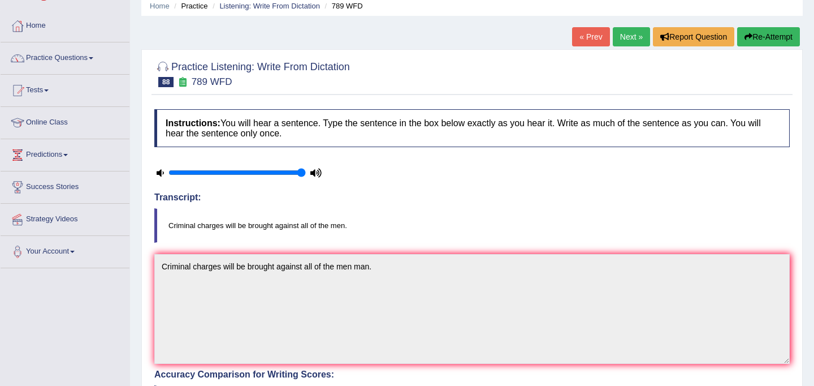
click at [625, 34] on link "Next »" at bounding box center [631, 36] width 37 height 19
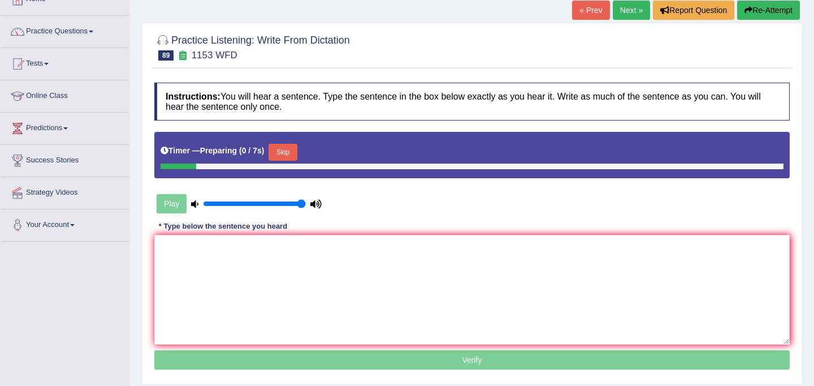
scroll to position [88, 0]
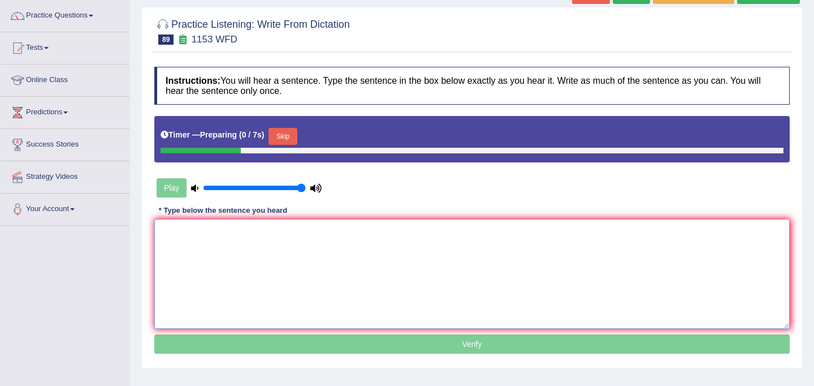
click at [391, 255] on textarea at bounding box center [471, 274] width 635 height 110
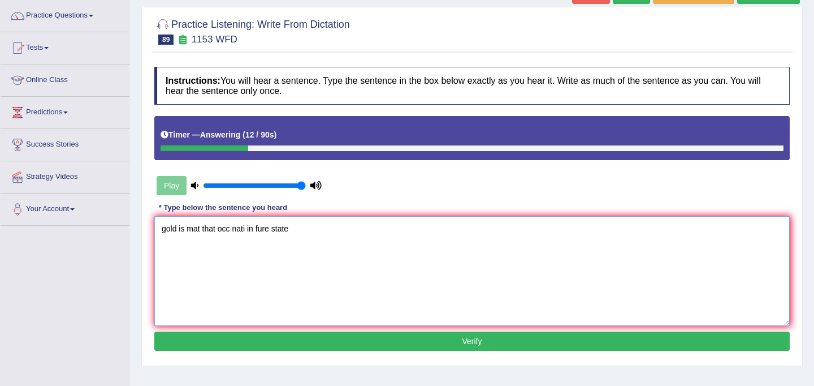
click at [167, 230] on textarea "gold is mat that occ nati in fure state" at bounding box center [471, 271] width 635 height 110
click at [189, 231] on textarea "Gold is mat that occ nati in fure state" at bounding box center [471, 271] width 635 height 110
click at [209, 230] on textarea "Gold is a mat that occ nati in fure state" at bounding box center [471, 271] width 635 height 110
click at [246, 233] on textarea "Gold is a matel that occ nati in [GEOGRAPHIC_DATA]" at bounding box center [471, 271] width 635 height 110
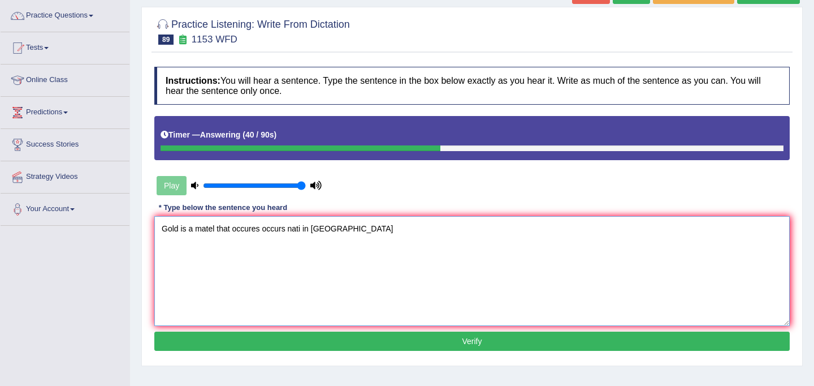
click at [303, 230] on textarea "Gold is a matel that occures occurs nati in [GEOGRAPHIC_DATA]" at bounding box center [471, 271] width 635 height 110
click at [341, 232] on textarea "Gold is a matel that occures occurs naturally in fure state" at bounding box center [471, 271] width 635 height 110
click at [369, 232] on textarea "Gold is a matel that occures occurs naturally in pure state" at bounding box center [471, 271] width 635 height 110
click at [214, 232] on textarea "Gold is a matel that occures occurs naturally in pure state states." at bounding box center [471, 271] width 635 height 110
click at [214, 230] on textarea "Gold is a matel metal that occures occurs naturally in pure state states." at bounding box center [471, 271] width 635 height 110
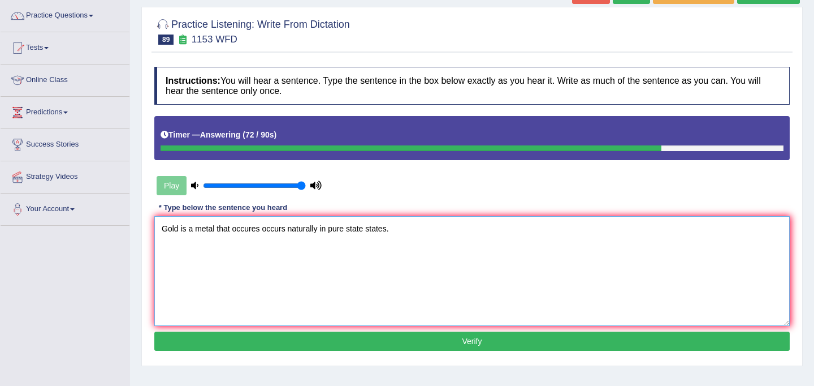
click at [215, 230] on textarea "Gold is a metal that occures occurs naturally in pure state states." at bounding box center [471, 271] width 635 height 110
click at [408, 232] on textarea "Gold is a metal that occures occurs naturally in pure state states." at bounding box center [471, 271] width 635 height 110
type textarea "Gold is a metal that occures occurs naturally in pure state states."
click at [359, 337] on button "Verify" at bounding box center [471, 340] width 635 height 19
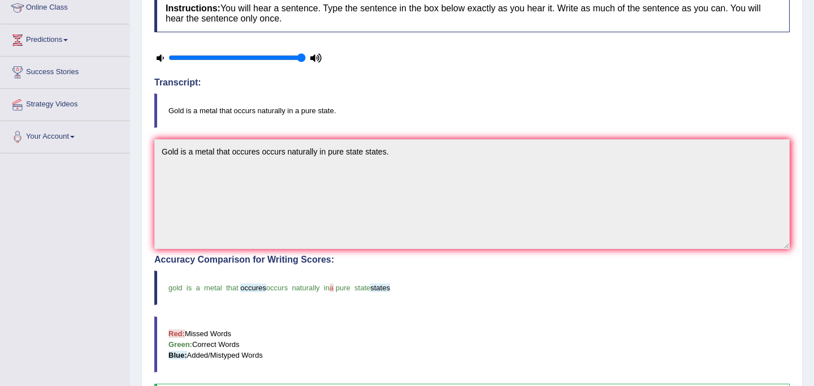
scroll to position [0, 0]
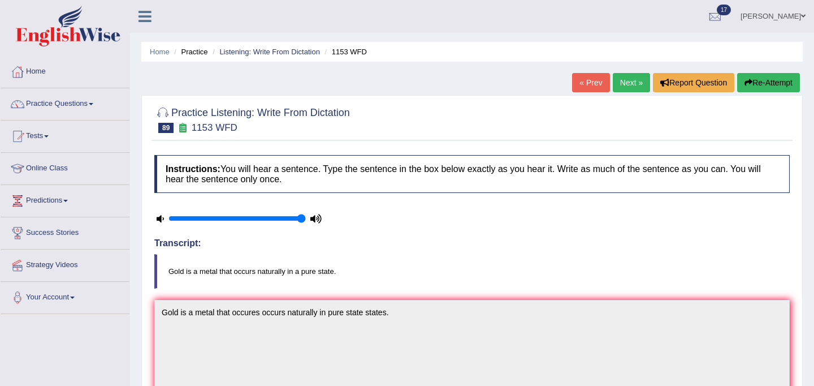
click at [623, 77] on link "Next »" at bounding box center [631, 82] width 37 height 19
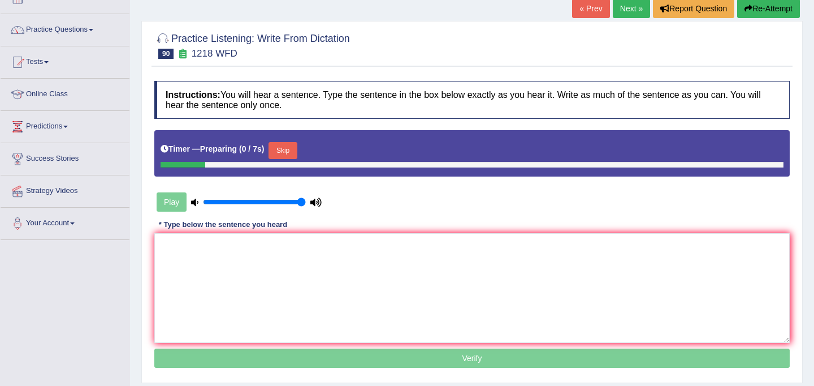
scroll to position [208, 0]
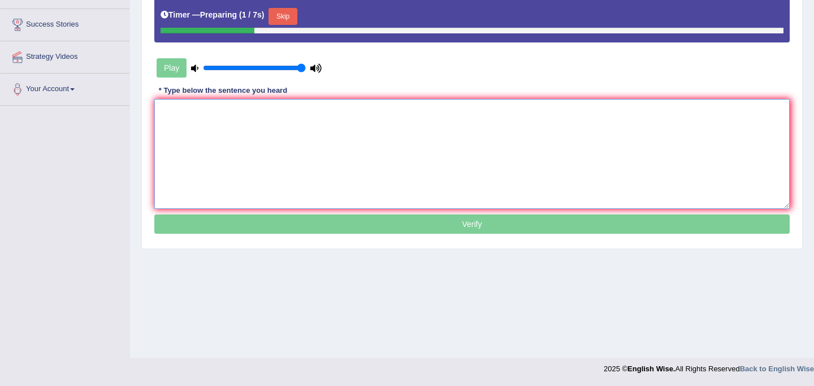
click at [414, 180] on textarea at bounding box center [471, 154] width 635 height 110
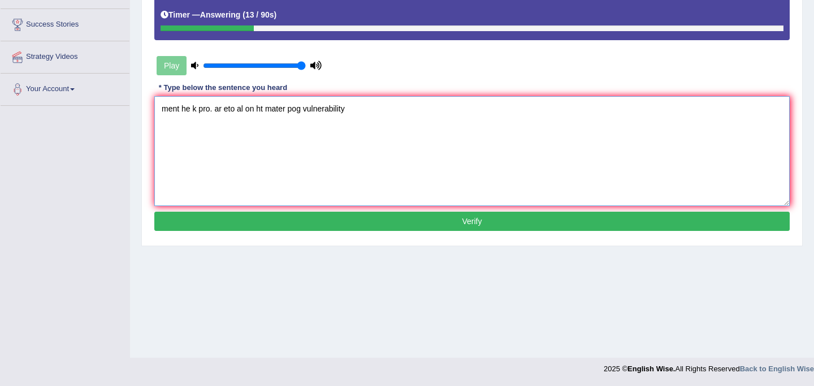
click at [180, 110] on textarea "ment he k pro. ar eto al on ht mater pog vulnerability" at bounding box center [471, 151] width 635 height 110
drag, startPoint x: 293, startPoint y: 111, endPoint x: 261, endPoint y: 111, distance: 32.2
click at [261, 111] on textarea "Mental health professionals he k pro. ar eto al on ht mater pog vulnerability" at bounding box center [471, 151] width 635 height 110
click at [269, 111] on textarea "Mental health professionals ar eto al on ht mater pog vulnerability" at bounding box center [471, 151] width 635 height 110
click at [273, 111] on textarea "Mental health professionals areto al on ht mater pog vulnerability" at bounding box center [471, 151] width 635 height 110
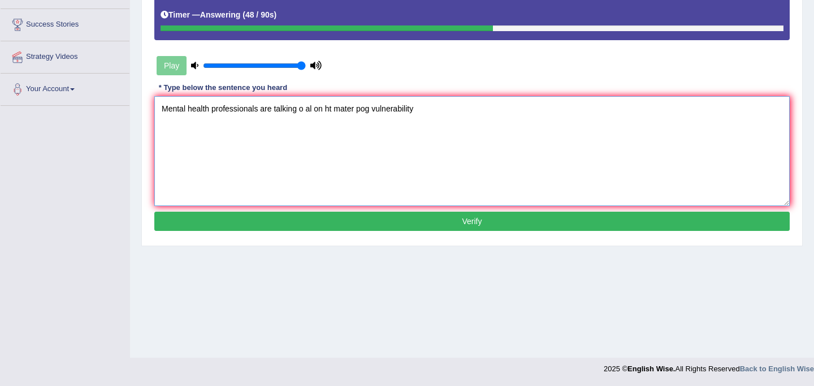
drag, startPoint x: 324, startPoint y: 110, endPoint x: 299, endPoint y: 110, distance: 25.4
click at [299, 110] on textarea "Mental health professionals are talking o al on ht mater pog vulnerability" at bounding box center [471, 151] width 635 height 110
click at [343, 111] on textarea "Mental health professionals are talking about the ht mater pog vulnerability" at bounding box center [471, 151] width 635 height 110
click at [355, 113] on textarea "Mental health professionals are talking about the mater pog vulnerability" at bounding box center [471, 151] width 635 height 110
click at [383, 113] on textarea "Mental health professionals are talking about the matter of pog vulnerability" at bounding box center [471, 151] width 635 height 110
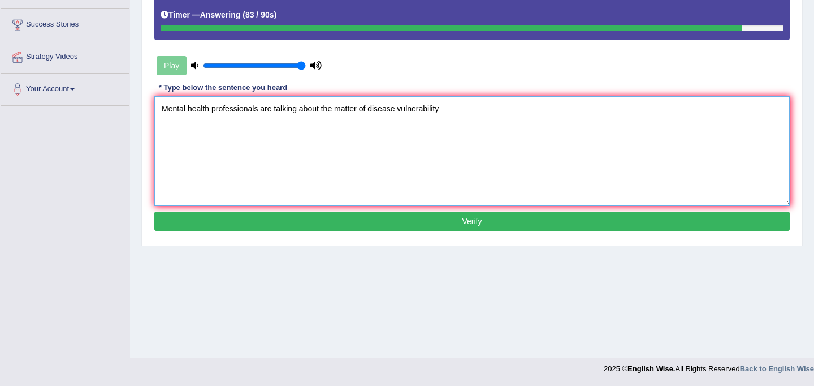
click at [444, 112] on textarea "Mental health professionals are talking about the matter of disease vulnerabili…" at bounding box center [471, 151] width 635 height 110
type textarea "Mental health professionals are talking about the matter of disease vulnerabili…"
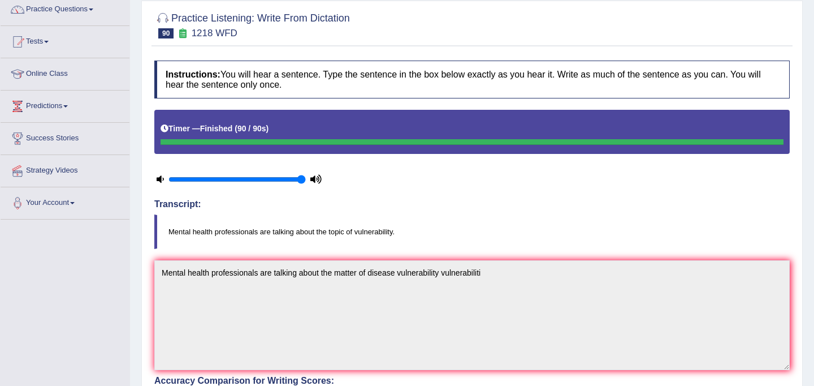
scroll to position [84, 0]
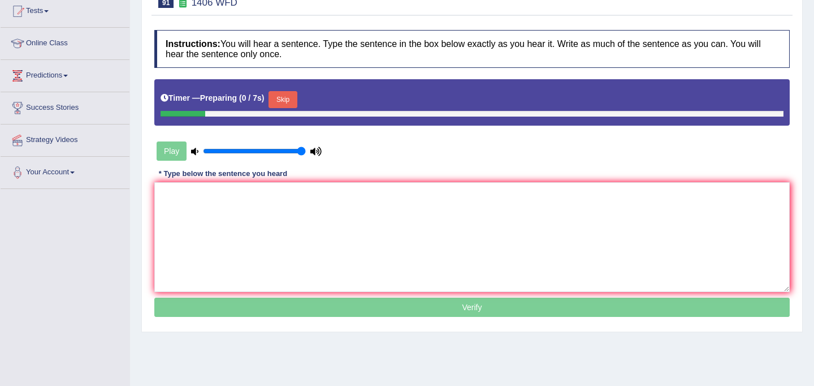
scroll to position [128, 0]
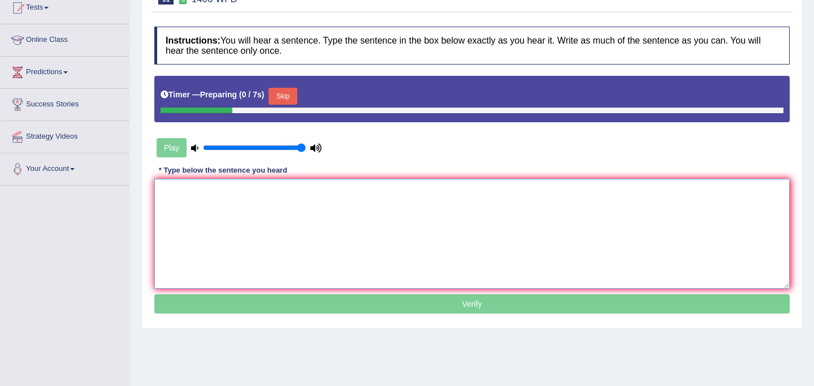
click at [388, 231] on textarea at bounding box center [471, 234] width 635 height 110
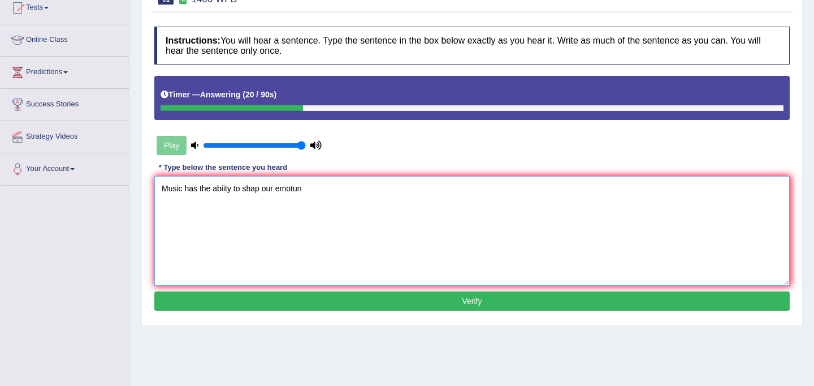
click at [213, 193] on textarea "Music has the abiity to shap our emotun" at bounding box center [471, 231] width 635 height 110
click at [260, 191] on textarea "Music has the capability abiity to shap our emotun" at bounding box center [471, 231] width 635 height 110
click at [270, 191] on textarea "Music has the capability ability to shap our emotun" at bounding box center [471, 231] width 635 height 110
click at [296, 192] on textarea "Music has the capability ability to shap our emotun" at bounding box center [471, 231] width 635 height 110
click at [299, 191] on textarea "Music has the capability ability to shap our emotun" at bounding box center [471, 231] width 635 height 110
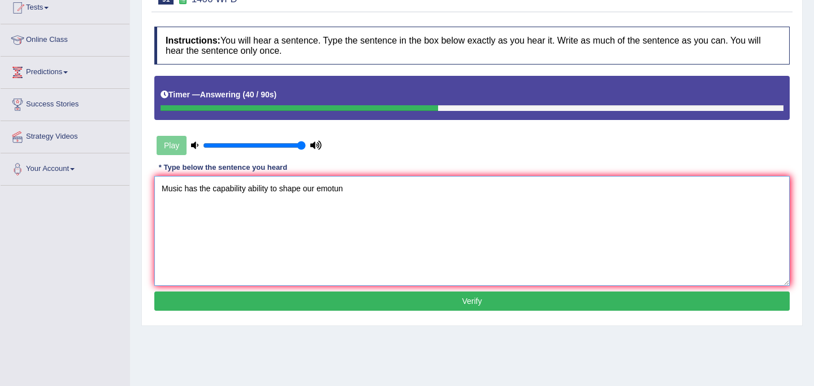
click at [347, 191] on textarea "Music has the capability ability to shape our emotun" at bounding box center [471, 231] width 635 height 110
type textarea "Music has the capability ability to shape our emotion."
click at [367, 305] on button "Verify" at bounding box center [471, 300] width 635 height 19
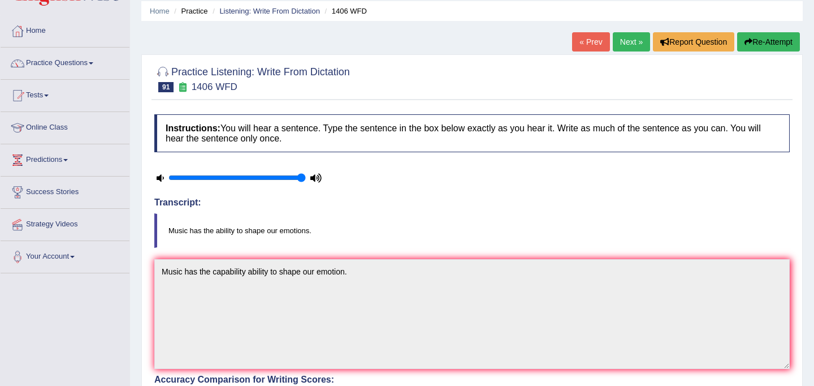
scroll to position [0, 0]
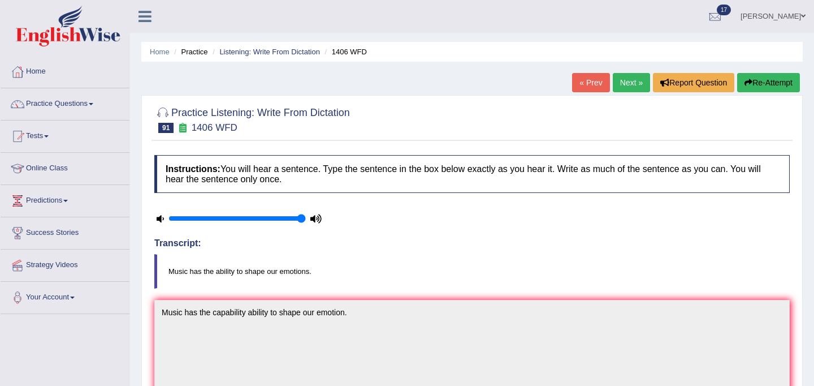
click at [624, 86] on link "Next »" at bounding box center [631, 82] width 37 height 19
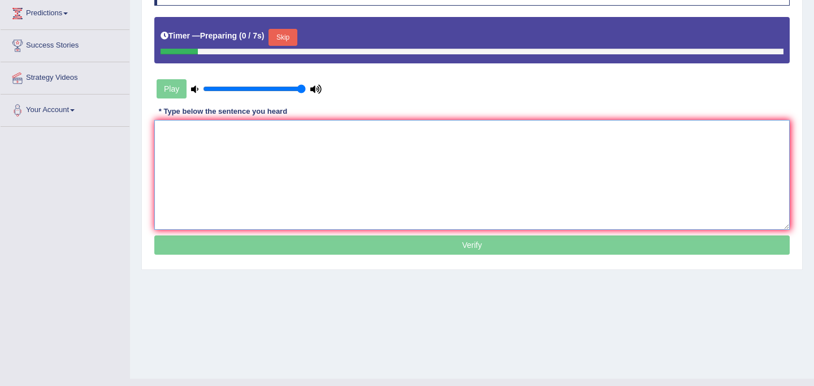
click at [507, 160] on textarea at bounding box center [471, 175] width 635 height 110
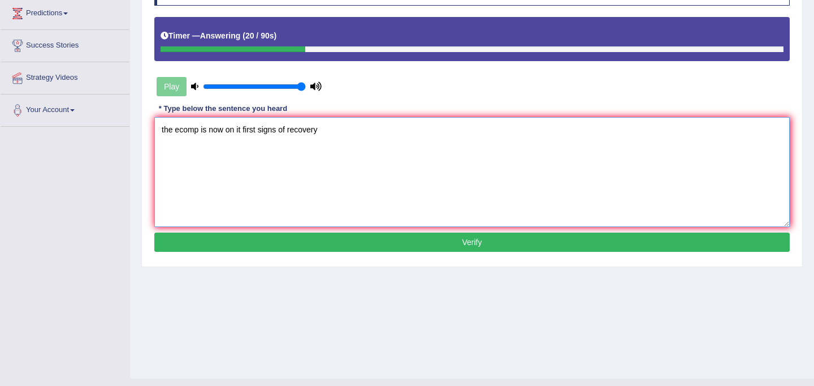
click at [163, 133] on textarea "the ecomp is now on it first signs of recovery" at bounding box center [471, 172] width 635 height 110
click at [201, 132] on textarea "The ecomp is now on it first signs of recovery" at bounding box center [471, 172] width 635 height 110
click at [252, 132] on textarea "The economy is now on it first signs of recovery" at bounding box center [471, 172] width 635 height 110
click at [348, 133] on textarea "The economy is now on it's its first signs of recovery" at bounding box center [471, 172] width 635 height 110
type textarea "The economy is now on it's its first signs of recovery."
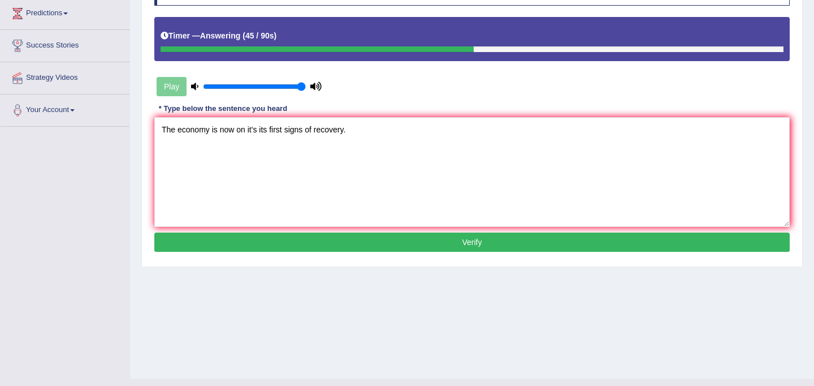
click at [449, 244] on button "Verify" at bounding box center [471, 241] width 635 height 19
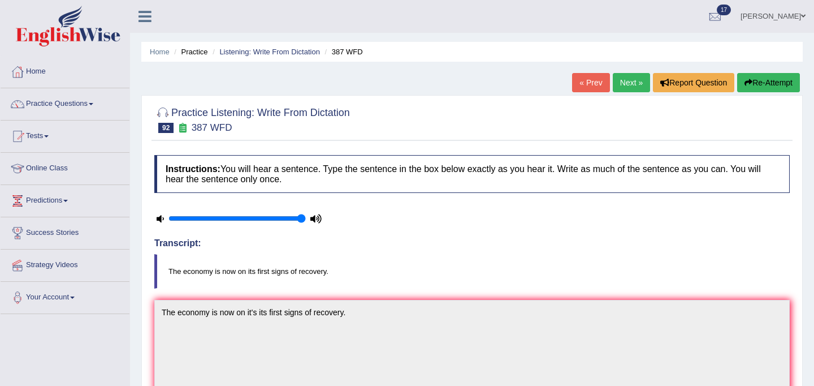
click at [629, 84] on link "Next »" at bounding box center [631, 82] width 37 height 19
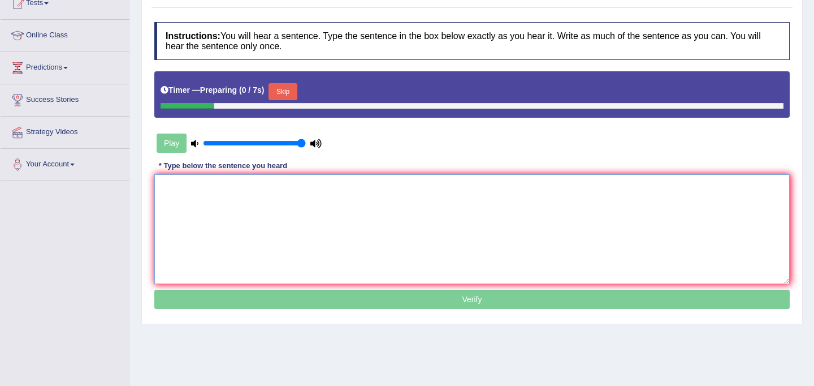
click at [396, 217] on textarea at bounding box center [471, 229] width 635 height 110
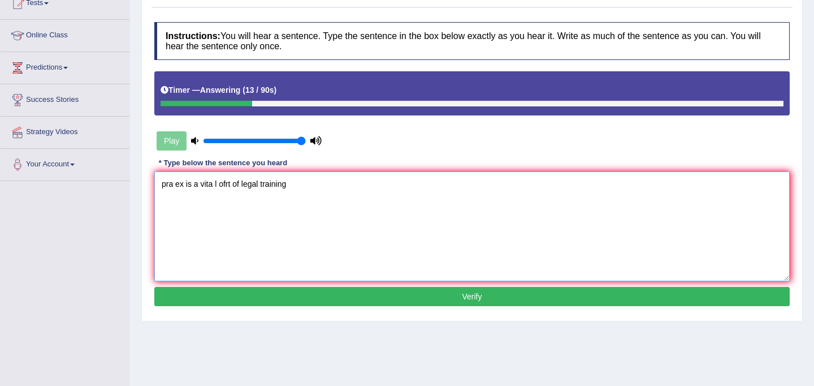
click at [172, 188] on textarea "pra ex is a vita l ofrt of legal training" at bounding box center [471, 226] width 635 height 110
click at [202, 186] on textarea "Practical ex is a vita l ofrt of legal training" at bounding box center [471, 226] width 635 height 110
click at [306, 185] on textarea "Practical experience experiment is a vita l ofrt of legal training" at bounding box center [471, 226] width 635 height 110
click at [320, 187] on textarea "Practical experience experiment is a vital ofrt of legal training" at bounding box center [471, 226] width 635 height 110
click at [380, 188] on textarea "Practical experience experiment is a vital part of legal training" at bounding box center [471, 226] width 635 height 110
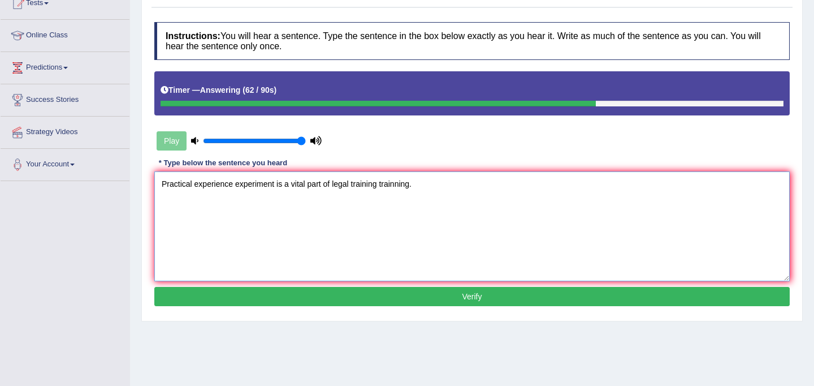
click at [275, 187] on textarea "Practical experience experiment is a vital part of legal training trainning." at bounding box center [471, 226] width 635 height 110
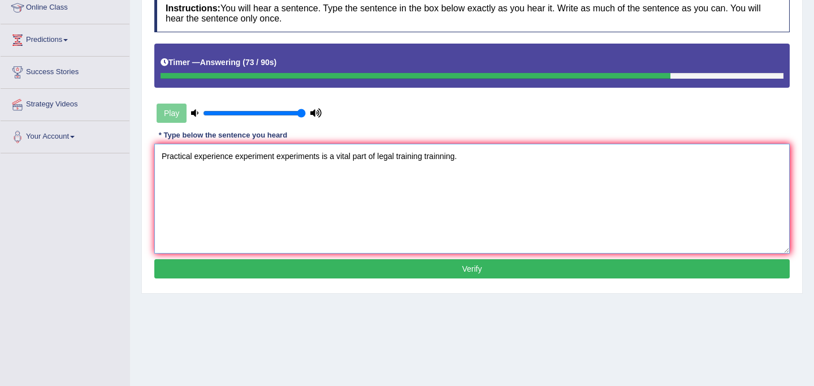
scroll to position [191, 0]
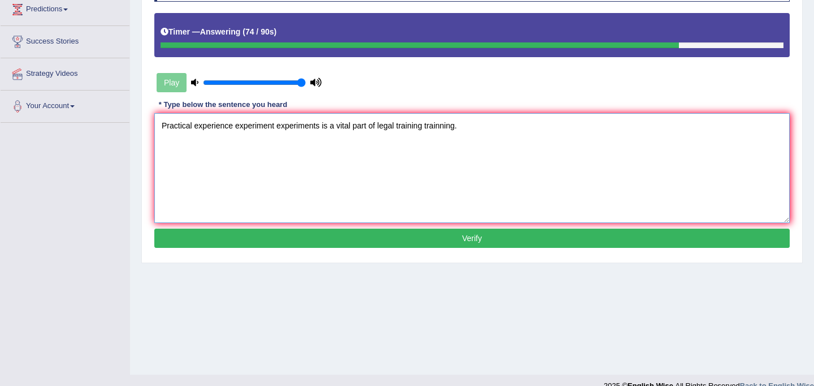
type textarea "Practical experience experiment experiments is a vital part of legal training t…"
click at [387, 240] on button "Verify" at bounding box center [471, 237] width 635 height 19
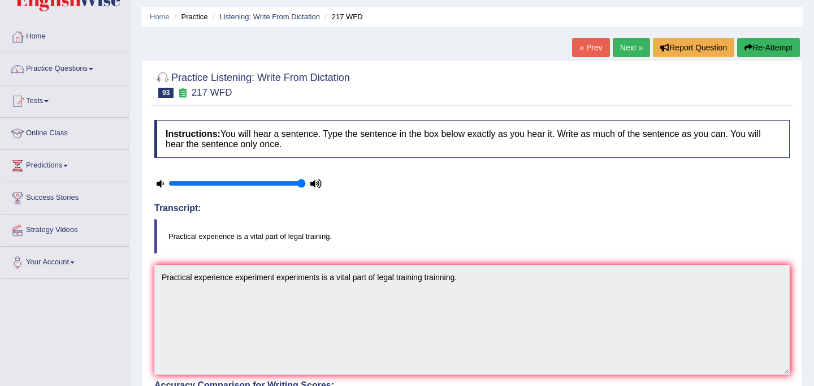
scroll to position [0, 0]
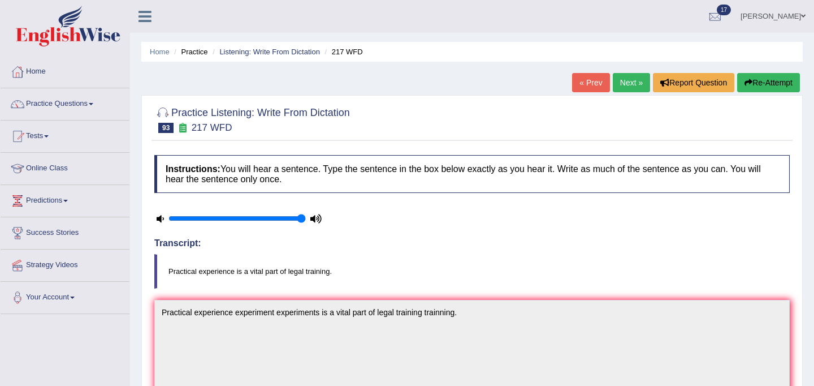
click at [629, 84] on link "Next »" at bounding box center [631, 82] width 37 height 19
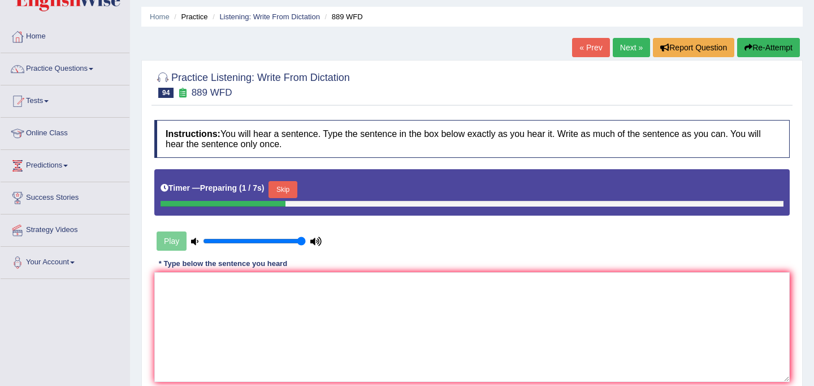
scroll to position [76, 0]
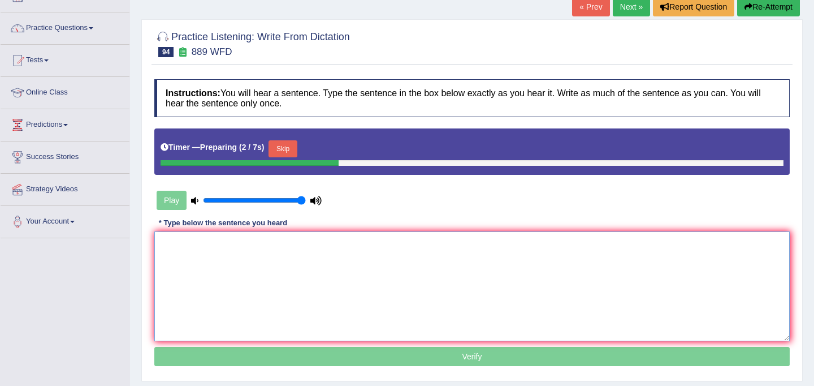
click at [362, 294] on textarea at bounding box center [471, 286] width 635 height 110
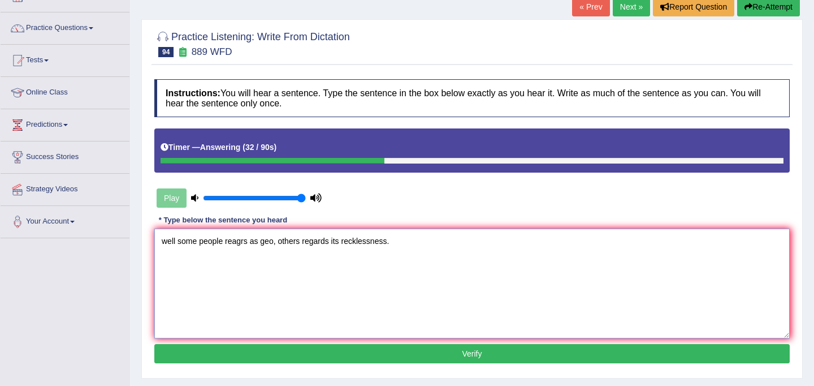
click at [166, 244] on textarea "well some people reagrs as geo, others regards its recklessness." at bounding box center [471, 283] width 635 height 110
click at [193, 241] on textarea "While ell some people reagrs as geo, others regards its recklessness." at bounding box center [471, 283] width 635 height 110
click at [252, 245] on textarea "While some people reagrs as geo, others regards its recklessness." at bounding box center [471, 283] width 635 height 110
click at [269, 243] on textarea "While some people regards as geo, others regards its recklessness." at bounding box center [471, 283] width 635 height 110
click at [392, 245] on textarea "While some people regards as its geo, others regards its recklessness." at bounding box center [471, 283] width 635 height 110
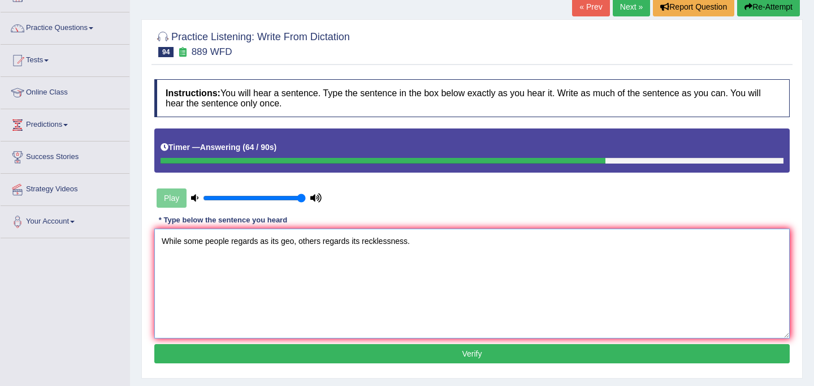
click at [414, 243] on textarea "While some people regards as its geo, others regards its recklessness." at bounding box center [471, 283] width 635 height 110
drag, startPoint x: 408, startPoint y: 243, endPoint x: 362, endPoint y: 240, distance: 46.4
click at [362, 240] on textarea "While some people regards as its geo, others regards its recklessness recklessn…" at bounding box center [471, 283] width 635 height 110
click at [412, 245] on textarea "While some people regards as its geo, others regards its recklessness" at bounding box center [471, 283] width 635 height 110
type textarea "While some people regards as its geo, others regards its recklessness."
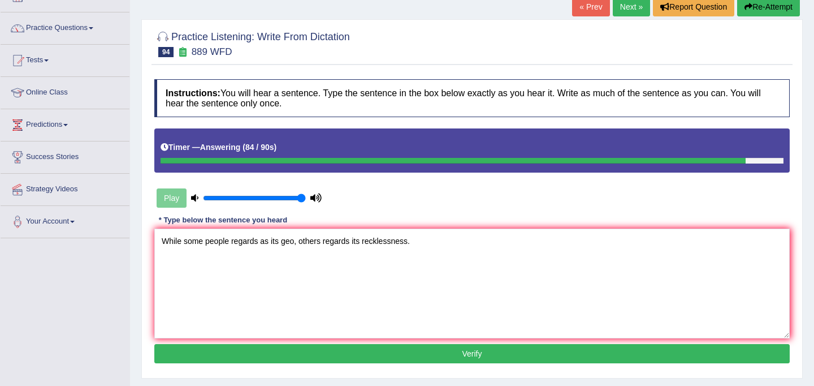
click at [441, 357] on button "Verify" at bounding box center [471, 353] width 635 height 19
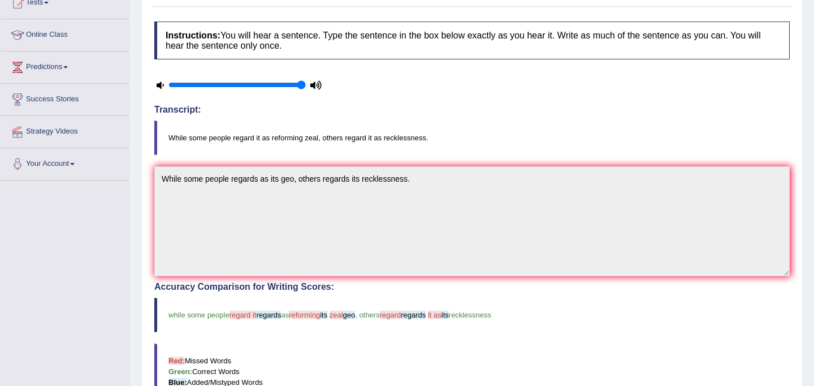
scroll to position [0, 0]
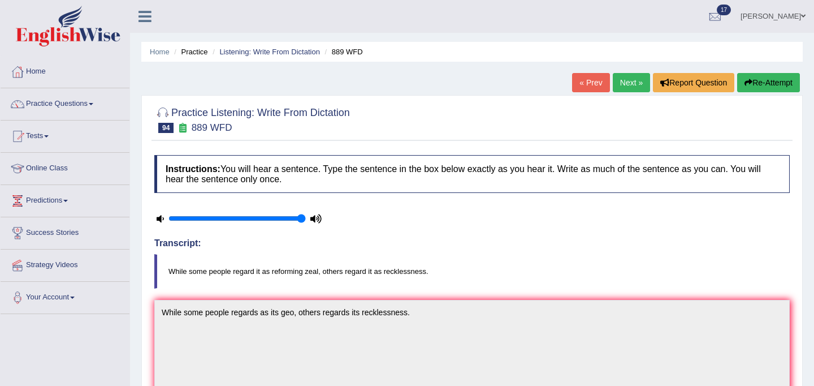
click at [773, 86] on button "Re-Attempt" at bounding box center [768, 82] width 63 height 19
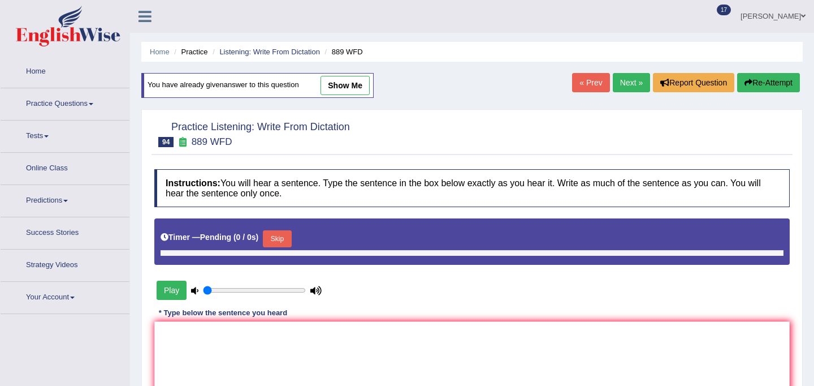
type input "1"
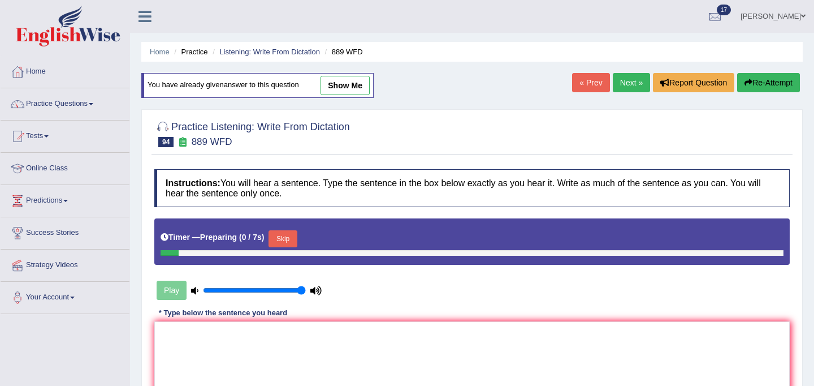
click at [287, 233] on button "Skip" at bounding box center [283, 238] width 28 height 17
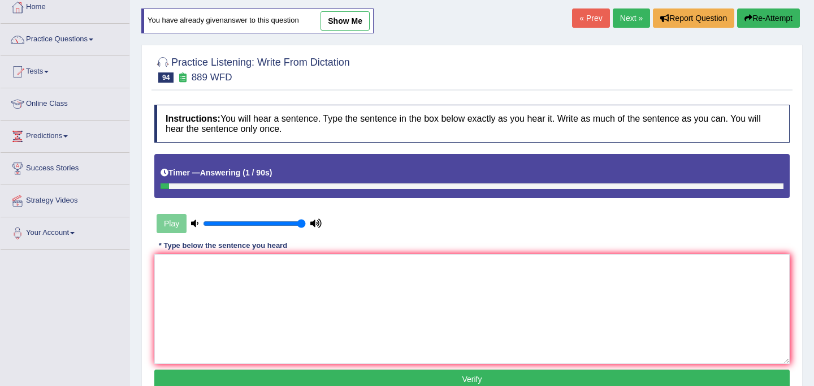
scroll to position [92, 0]
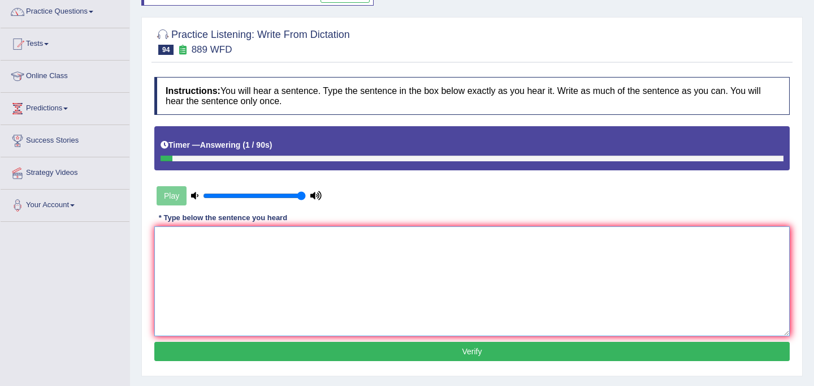
click at [258, 266] on textarea at bounding box center [471, 281] width 635 height 110
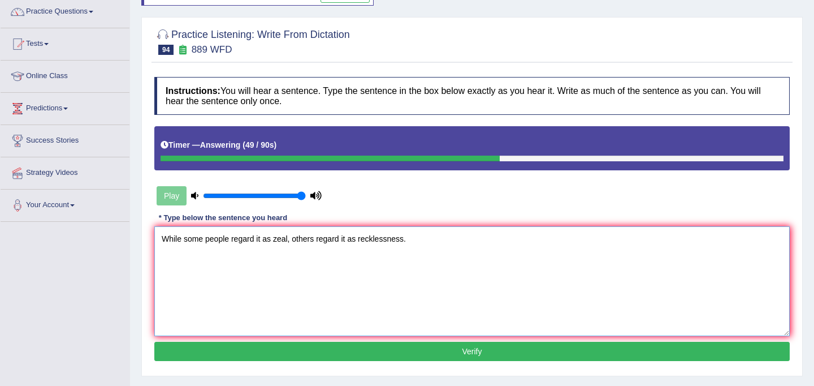
click at [270, 241] on textarea "While some people regard it as zeal, others regard it as recklessness." at bounding box center [471, 281] width 635 height 110
click at [449, 241] on textarea "While some people regard it as reforming zeal, others regard it as recklessness." at bounding box center [471, 281] width 635 height 110
type textarea "While some people regard it as reforming zeal, others regard it as recklessness."
click at [439, 354] on button "Verify" at bounding box center [471, 350] width 635 height 19
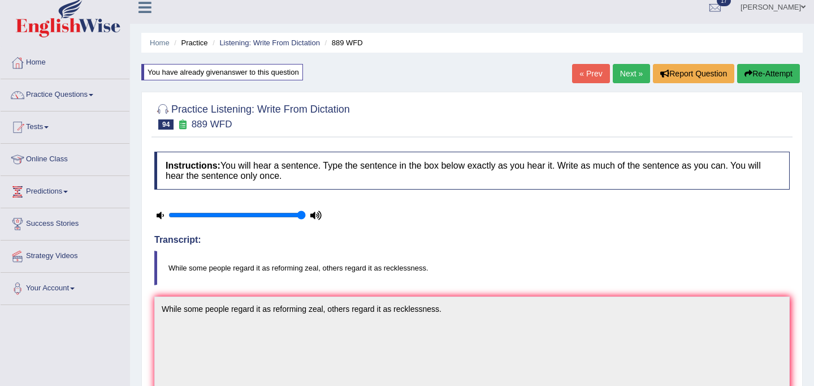
scroll to position [7, 0]
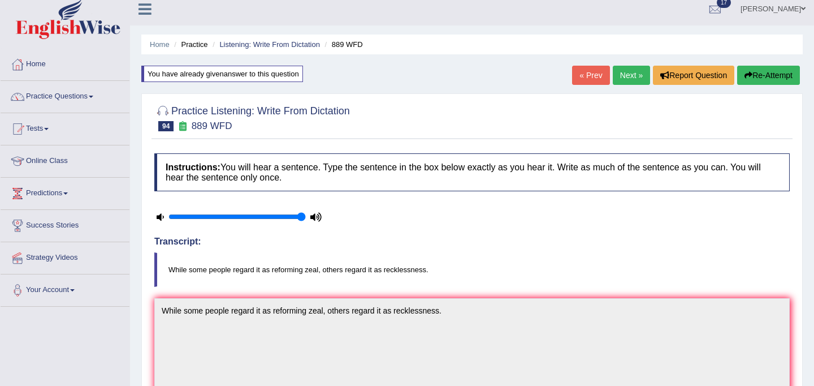
click at [629, 83] on link "Next »" at bounding box center [631, 75] width 37 height 19
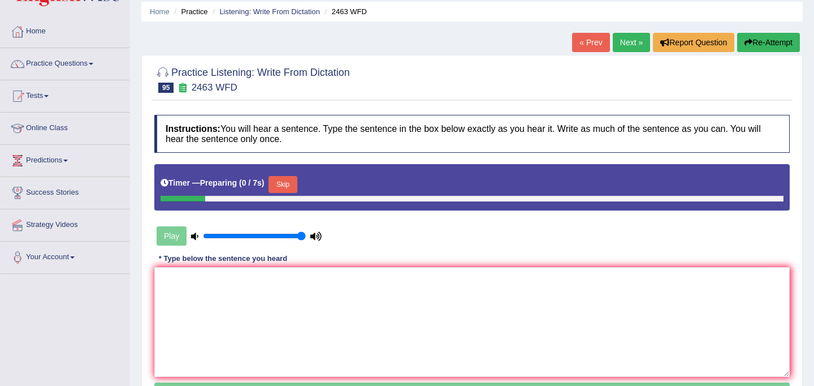
scroll to position [124, 0]
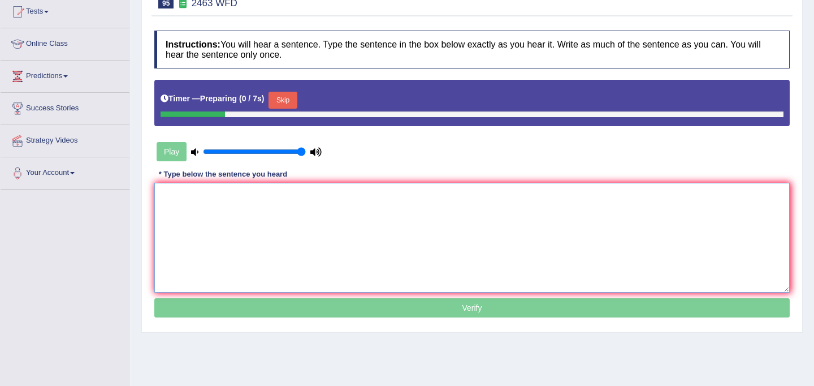
click at [425, 230] on textarea at bounding box center [471, 238] width 635 height 110
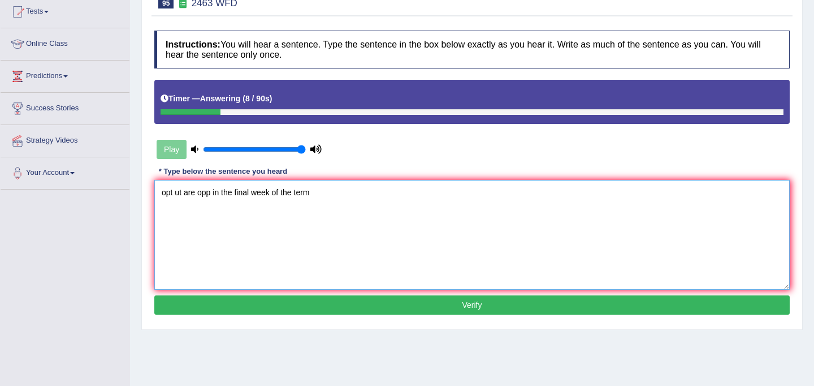
click at [172, 195] on textarea "opt ut are opp in the final week of the term" at bounding box center [471, 235] width 635 height 110
click at [234, 192] on textarea "Optional tutorials ut are opp in the final week of the term" at bounding box center [471, 235] width 635 height 110
click at [252, 193] on textarea "Optional tutorials are opp in the final week of the term" at bounding box center [471, 235] width 635 height 110
click at [321, 197] on textarea "Optional tutorials are offered in the final week of the term" at bounding box center [471, 235] width 635 height 110
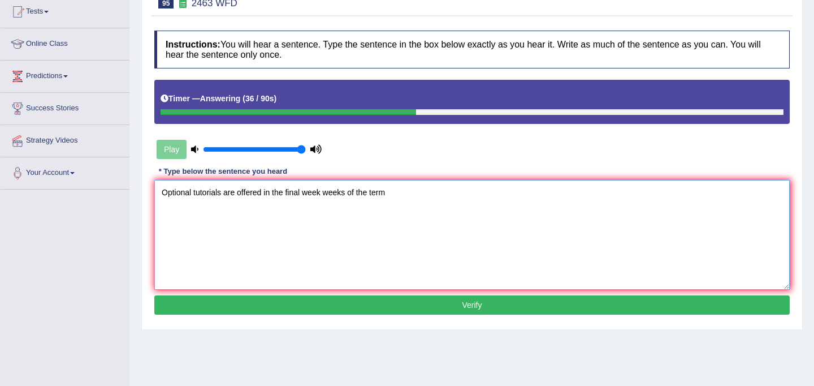
click at [387, 194] on textarea "Optional tutorials are offered in the final week weeks of the term" at bounding box center [471, 235] width 635 height 110
type textarea "Optional tutorials are offered in the final week weeks of the term terms."
click at [432, 300] on button "Verify" at bounding box center [471, 304] width 635 height 19
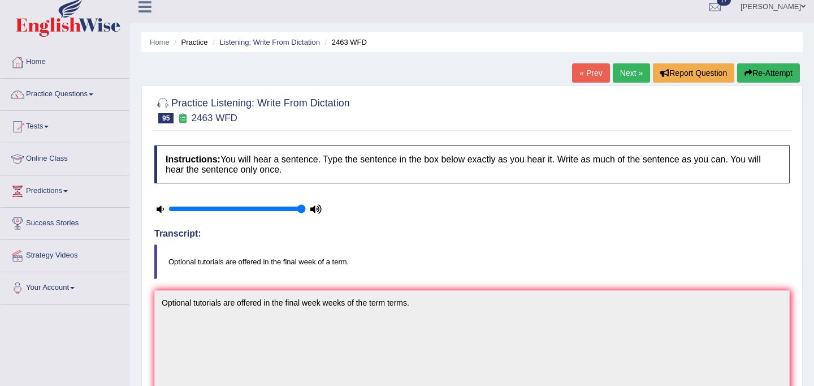
scroll to position [0, 0]
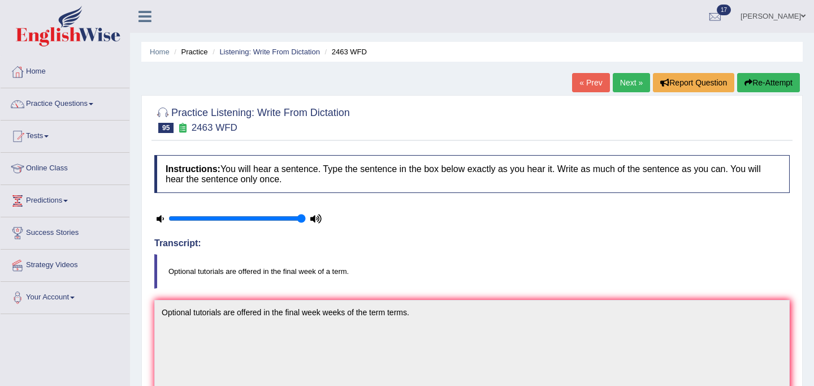
click at [629, 84] on link "Next »" at bounding box center [631, 82] width 37 height 19
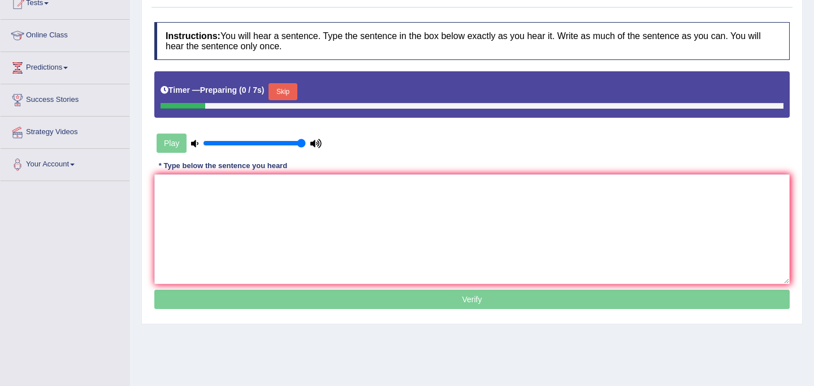
scroll to position [133, 0]
click at [429, 251] on textarea at bounding box center [471, 229] width 635 height 110
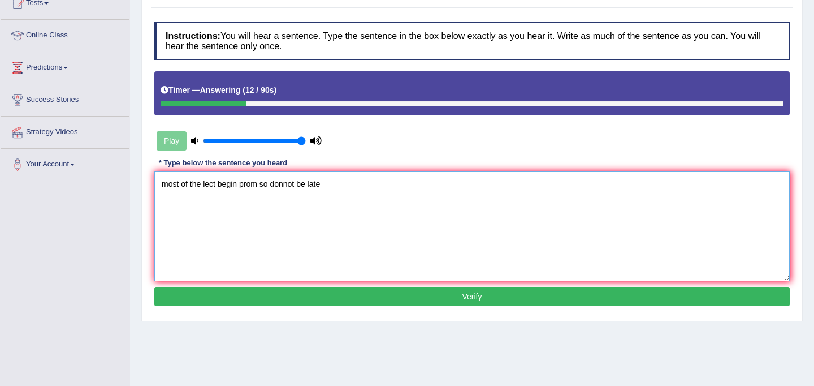
click at [170, 189] on textarea "most of the lect begin prom so donnot be late" at bounding box center [471, 226] width 635 height 110
click at [216, 186] on textarea "Most of the lect begin prom so donnot be late" at bounding box center [471, 226] width 635 height 110
click at [254, 184] on textarea "Most of the lectures begin prom so donnot be late" at bounding box center [471, 226] width 635 height 110
click at [276, 188] on textarea "Most of the lectures begin prom so donnot be late" at bounding box center [471, 226] width 635 height 110
click at [315, 188] on textarea "Most of the lectures begin promptly, so donnot be late" at bounding box center [471, 226] width 635 height 110
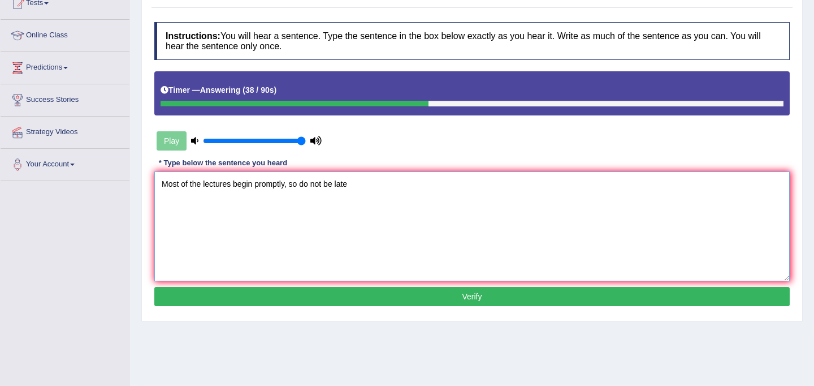
click at [352, 189] on textarea "Most of the lectures begin promptly, so do not be late" at bounding box center [471, 226] width 635 height 110
click at [234, 187] on textarea "Most of the lectures begin promptly, so do not be late." at bounding box center [471, 226] width 635 height 110
type textarea "Most of the lectures lecture are begin promptly, so do not be late."
click at [471, 301] on button "Verify" at bounding box center [471, 296] width 635 height 19
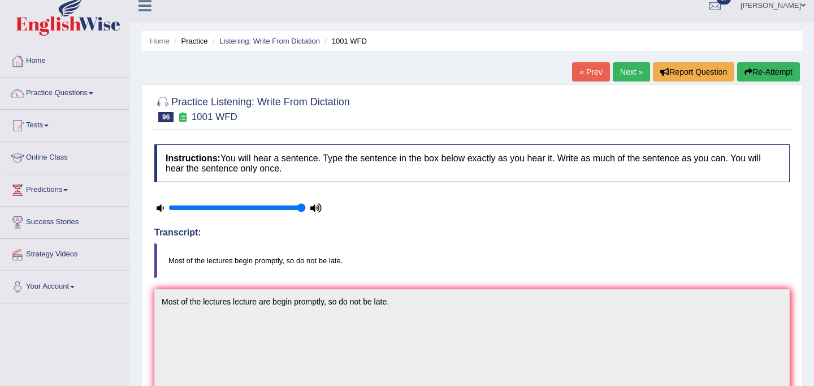
scroll to position [0, 0]
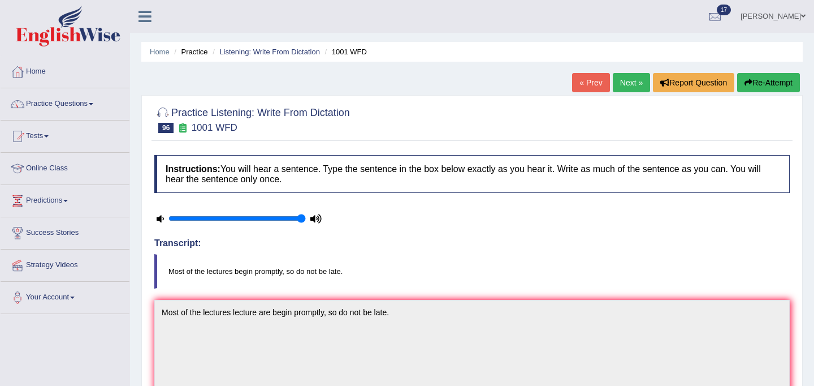
click at [621, 80] on link "Next »" at bounding box center [631, 82] width 37 height 19
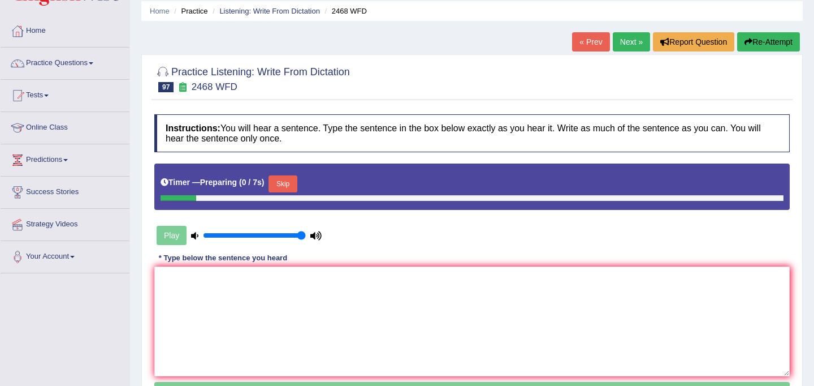
scroll to position [91, 0]
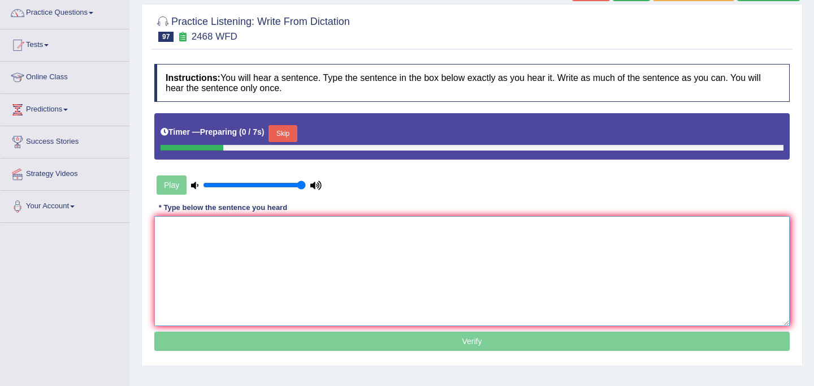
click at [421, 265] on textarea at bounding box center [471, 271] width 635 height 110
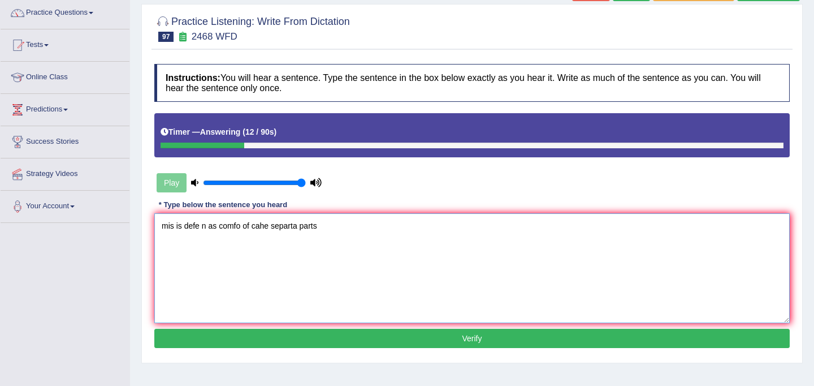
click at [174, 226] on textarea "mis is defe n as comfo of cahe separta parts" at bounding box center [471, 268] width 635 height 110
click at [214, 226] on textarea "Mixture is defe n as comfo of cahe separta parts" at bounding box center [471, 268] width 635 height 110
click at [230, 228] on textarea "Mixture is defined n as comfo of cahe separta parts" at bounding box center [471, 268] width 635 height 110
click at [236, 228] on textarea "Mixture is defined as comfo of cahe separta parts" at bounding box center [471, 268] width 635 height 110
click at [265, 225] on textarea "Mixture is defined as a comfo of cahe separta parts" at bounding box center [471, 268] width 635 height 110
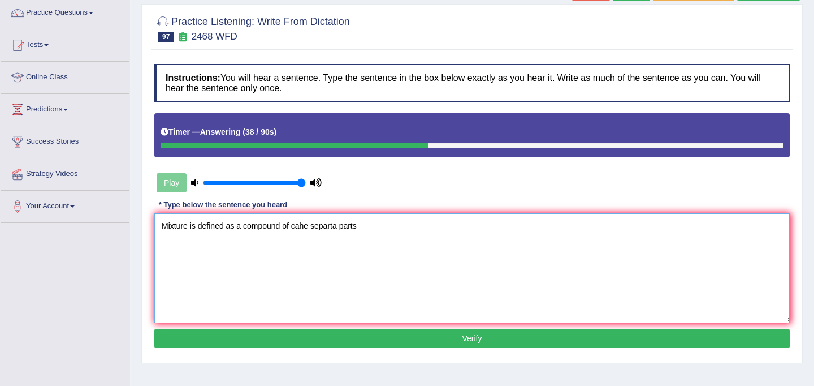
click at [309, 228] on textarea "Mixture is defined as a compound of cahe separta parts" at bounding box center [471, 268] width 635 height 110
click at [361, 230] on textarea "Mixture is defined as a compound of chemically separta parts" at bounding box center [471, 268] width 635 height 110
click at [389, 228] on textarea "Mixture is defined as a compound of chemically separated parts" at bounding box center [471, 268] width 635 height 110
type textarea "Mixture is defined as a compound of chemically separated parts part."
click at [452, 337] on button "Verify" at bounding box center [471, 337] width 635 height 19
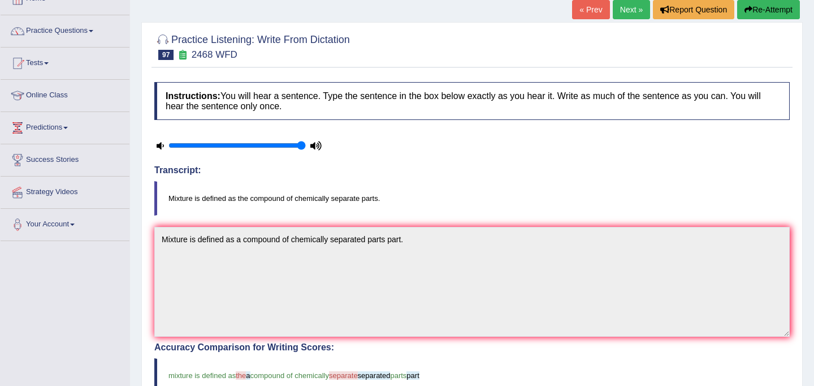
scroll to position [0, 0]
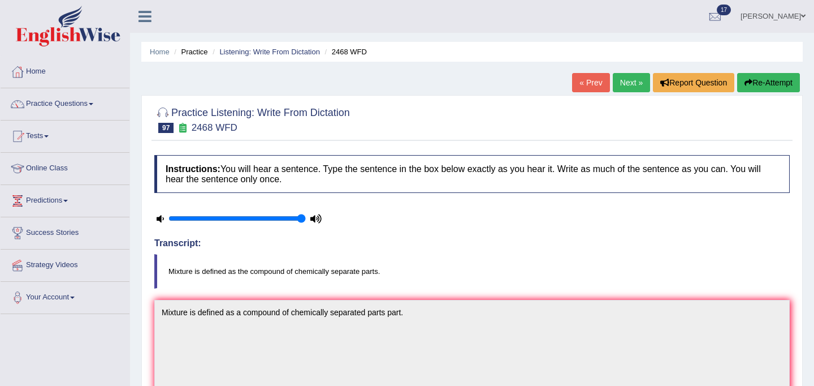
click at [621, 78] on link "Next »" at bounding box center [631, 82] width 37 height 19
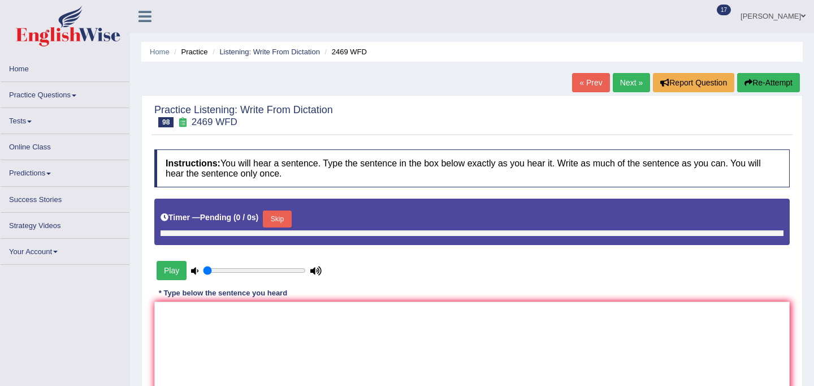
type input "1"
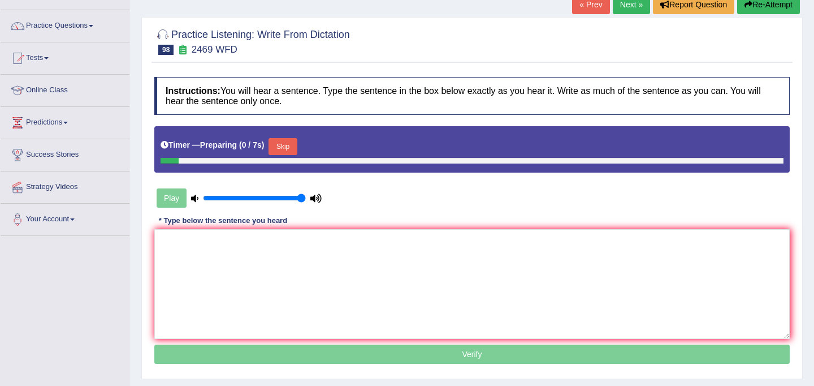
scroll to position [164, 0]
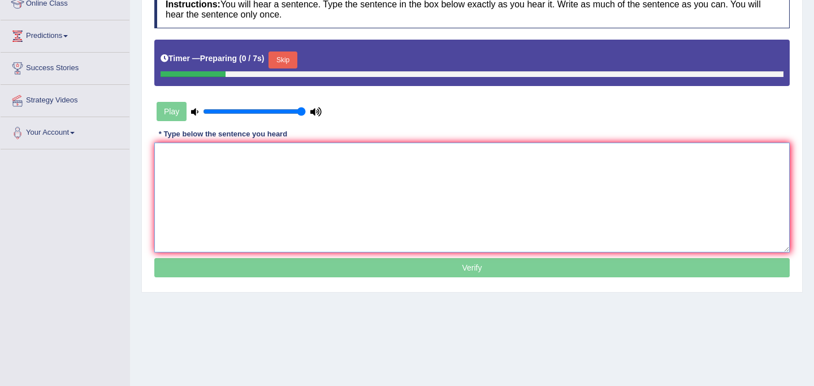
click at [389, 209] on textarea at bounding box center [471, 197] width 635 height 110
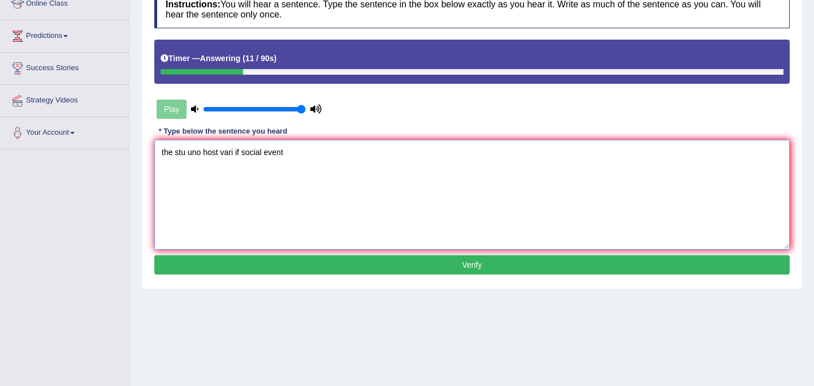
click at [173, 157] on textarea "the stu uno host vari if social event" at bounding box center [471, 195] width 635 height 110
click at [187, 157] on textarea "The stu uno host vari if social event" at bounding box center [471, 195] width 635 height 110
click at [216, 151] on textarea "The student uno host vari if social event" at bounding box center [471, 195] width 635 height 110
click at [220, 151] on textarea "The student unio host vari if social event" at bounding box center [471, 195] width 635 height 110
click at [243, 155] on textarea "The student union host vari if social event" at bounding box center [471, 195] width 635 height 110
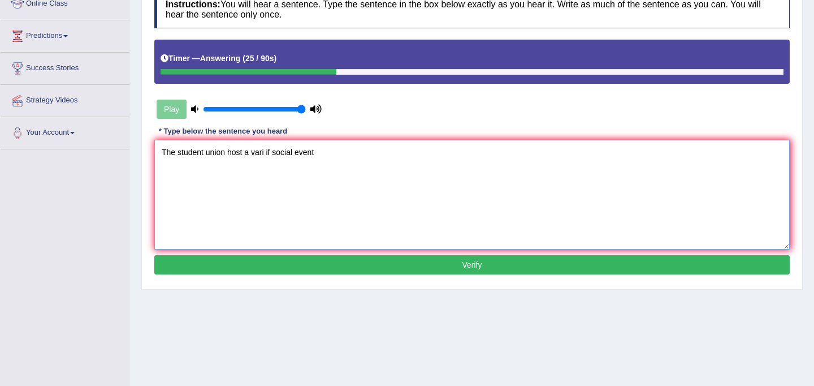
click at [264, 153] on textarea "The student union host a vari if social event" at bounding box center [471, 195] width 635 height 110
click at [291, 154] on textarea "The student union host a variety of if social event" at bounding box center [471, 195] width 635 height 110
click at [328, 157] on textarea "The student union host a variety of social event" at bounding box center [471, 195] width 635 height 110
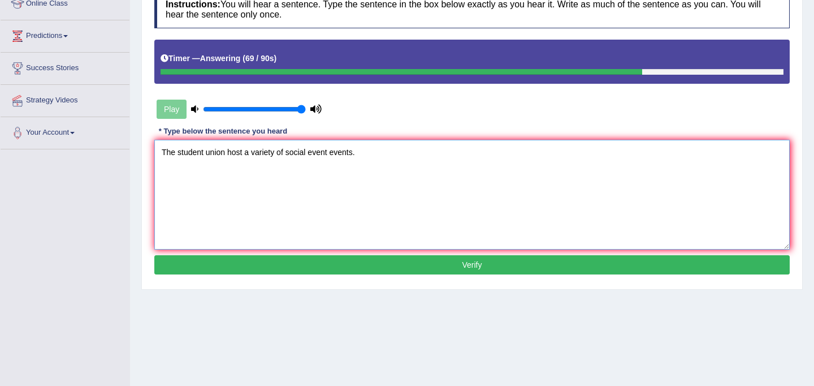
click at [244, 157] on textarea "The student union host a variety of social event events." at bounding box center [471, 195] width 635 height 110
click at [382, 156] on textarea "The student union host hosts a variety of social event events." at bounding box center [471, 195] width 635 height 110
type textarea "The student union host hosts a variety of social event events."
click at [391, 265] on button "Verify" at bounding box center [471, 264] width 635 height 19
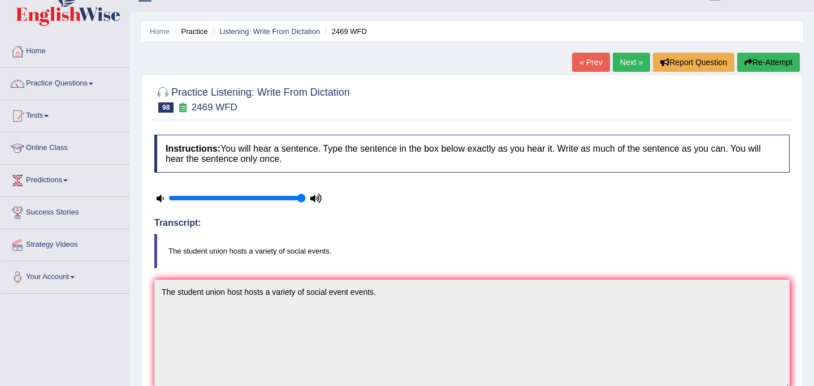
scroll to position [0, 0]
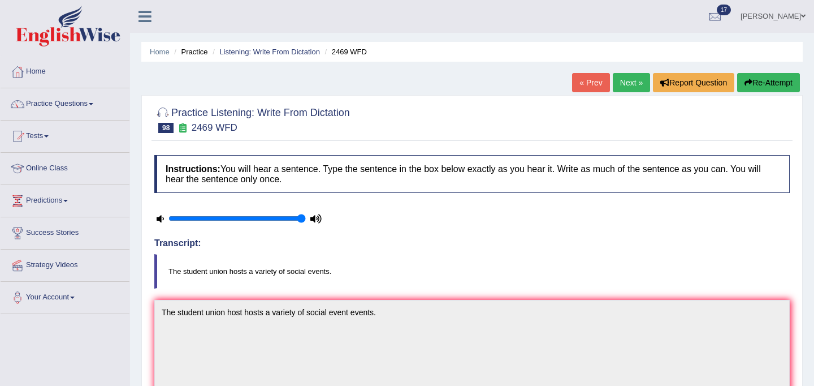
click at [631, 83] on link "Next »" at bounding box center [631, 82] width 37 height 19
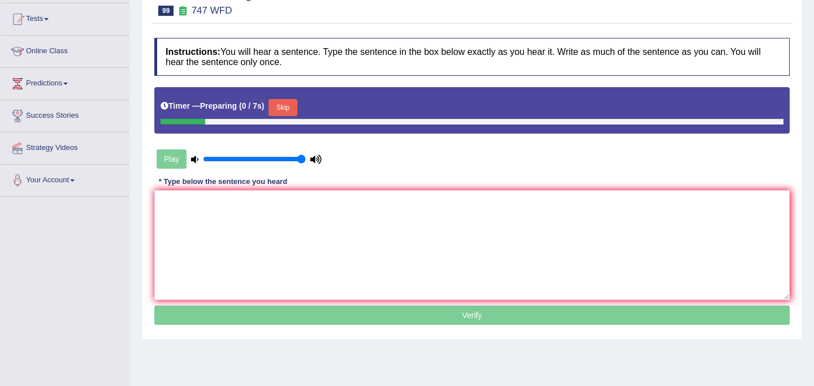
scroll to position [130, 0]
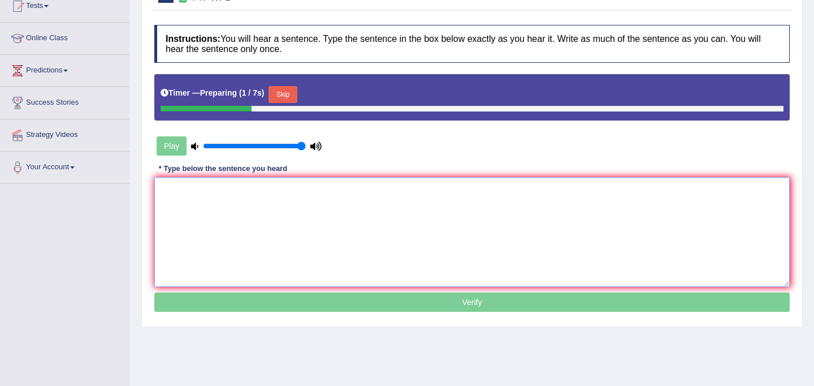
click at [391, 240] on textarea at bounding box center [471, 232] width 635 height 110
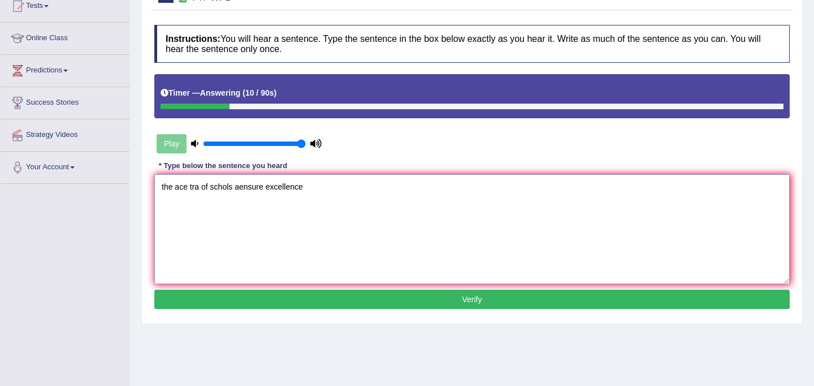
click at [172, 191] on textarea "the ace tra of schols aensure excellence" at bounding box center [471, 229] width 635 height 110
click at [188, 191] on textarea "The ace tra of schols aensure excellence" at bounding box center [471, 229] width 635 height 110
click at [185, 189] on textarea "The academic tra of schols aensure excellence" at bounding box center [471, 229] width 635 height 110
click at [217, 191] on textarea "The accademic tra of schols aensure excellence" at bounding box center [471, 229] width 635 height 110
click at [262, 187] on textarea "The accademic academic tra of schols aensure excellence" at bounding box center [471, 229] width 635 height 110
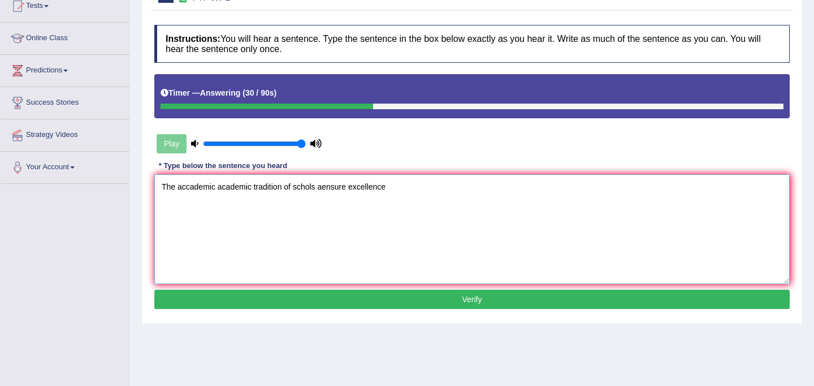
click at [313, 191] on textarea "The accademic academic tradition of schols aensure excellence" at bounding box center [471, 229] width 635 height 110
click at [323, 188] on textarea "The accademic academic tradition of schools aensure excellence" at bounding box center [471, 229] width 635 height 110
click at [350, 192] on textarea "The accademic academic tradition of schools aensure excellence" at bounding box center [471, 229] width 635 height 110
click at [352, 190] on textarea "The accademic academic tradition of schools aensure excellence" at bounding box center [471, 229] width 635 height 110
click at [393, 192] on textarea "The accademic academic tradition of schools ensures excellence" at bounding box center [471, 229] width 635 height 110
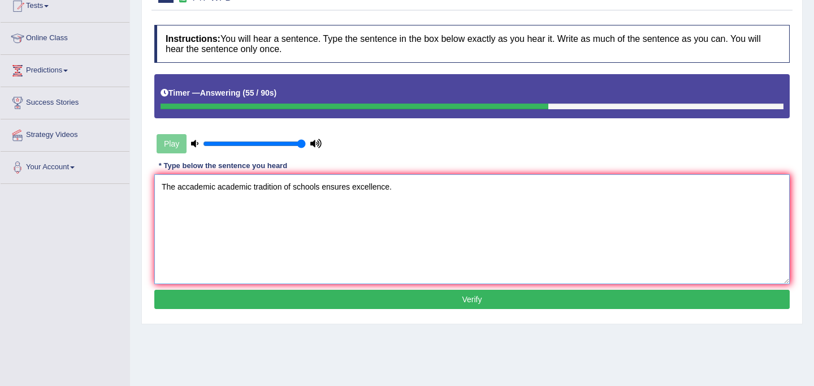
click at [322, 191] on textarea "The accademic academic tradition of schools ensures excellence." at bounding box center [471, 229] width 635 height 110
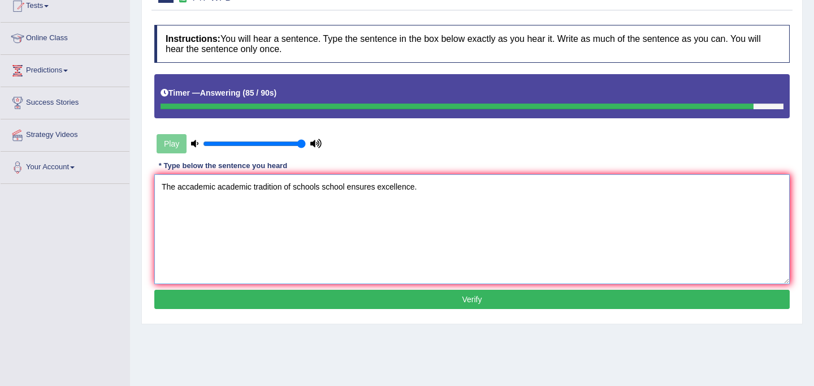
click at [380, 192] on textarea "The accademic academic tradition of schools school ensures excellence." at bounding box center [471, 229] width 635 height 110
click at [445, 185] on textarea "The accademic academic tradition of schools school ensures the excellence." at bounding box center [471, 229] width 635 height 110
type textarea "The accademic academic tradition of schools school ensures the excellence."
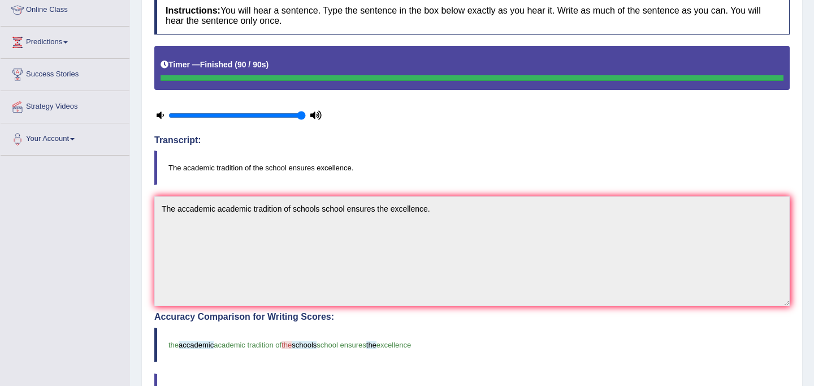
scroll to position [0, 0]
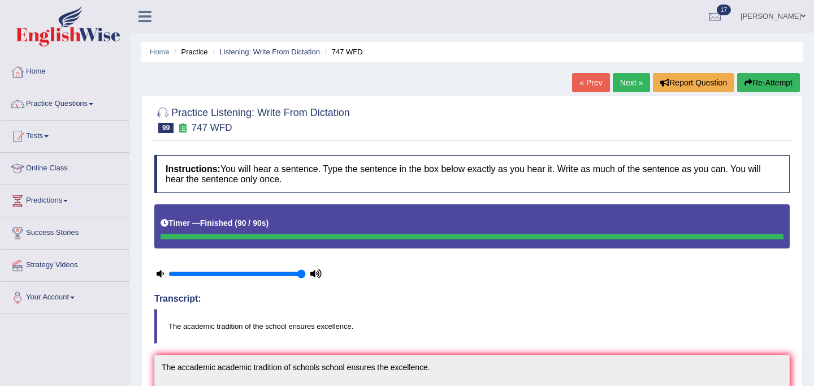
click at [628, 86] on link "Next »" at bounding box center [631, 82] width 37 height 19
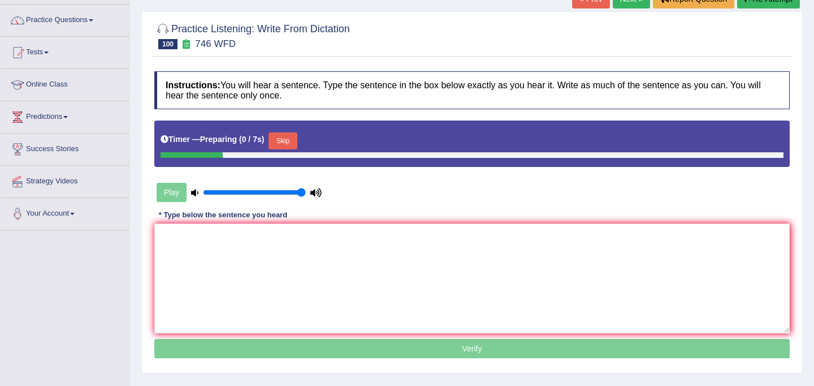
scroll to position [86, 0]
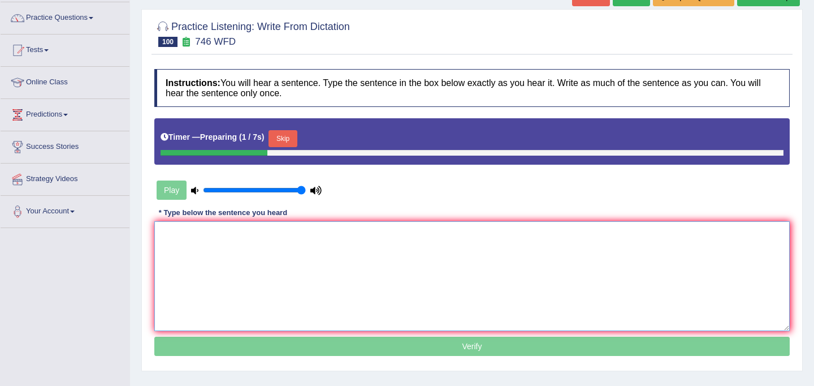
click at [327, 291] on textarea at bounding box center [471, 276] width 635 height 110
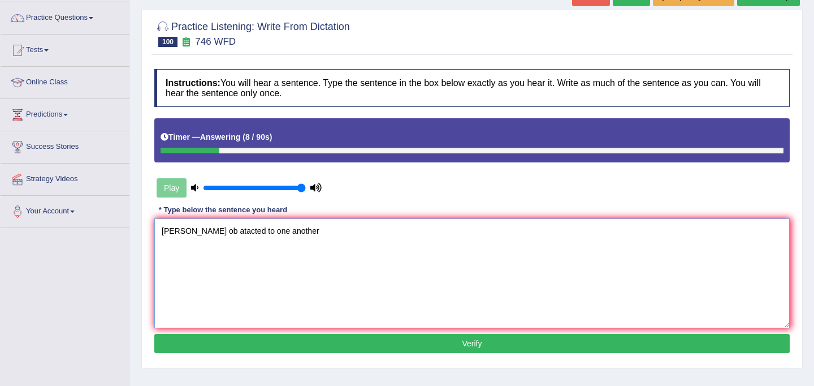
click at [166, 236] on textarea "gar maks ob atacted to one another" at bounding box center [471, 273] width 635 height 110
click at [196, 230] on textarea "Gravity ar maks ob atacted to one another" at bounding box center [471, 273] width 635 height 110
click at [206, 230] on textarea "Gravity maks ob atacted to one another" at bounding box center [471, 273] width 635 height 110
click at [224, 232] on textarea "Gravity makes ob atacted to one another" at bounding box center [471, 273] width 635 height 110
click at [251, 232] on textarea "Gravity makes objects atacted to one another" at bounding box center [471, 273] width 635 height 110
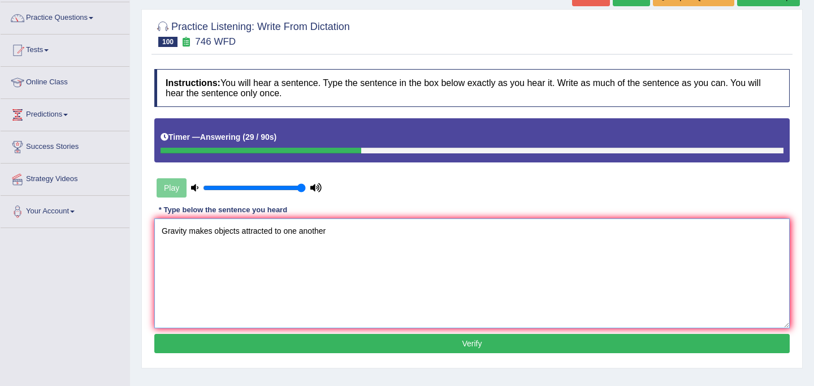
click at [332, 232] on textarea "Gravity makes objects attracted to one another" at bounding box center [471, 273] width 635 height 110
type textarea "Gravity makes objects attracted to one another."
click at [347, 350] on button "Verify" at bounding box center [471, 343] width 635 height 19
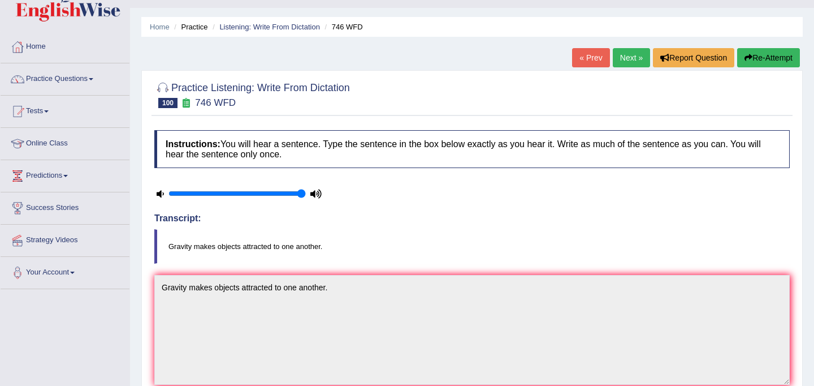
scroll to position [0, 0]
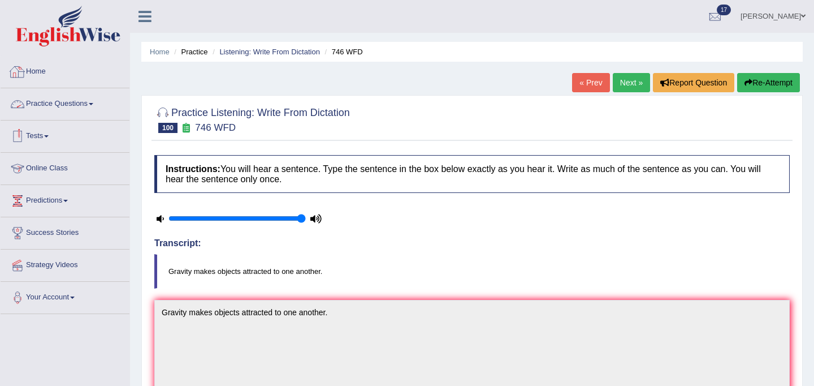
click at [41, 71] on link "Home" at bounding box center [65, 70] width 129 height 28
